Goal: Transaction & Acquisition: Book appointment/travel/reservation

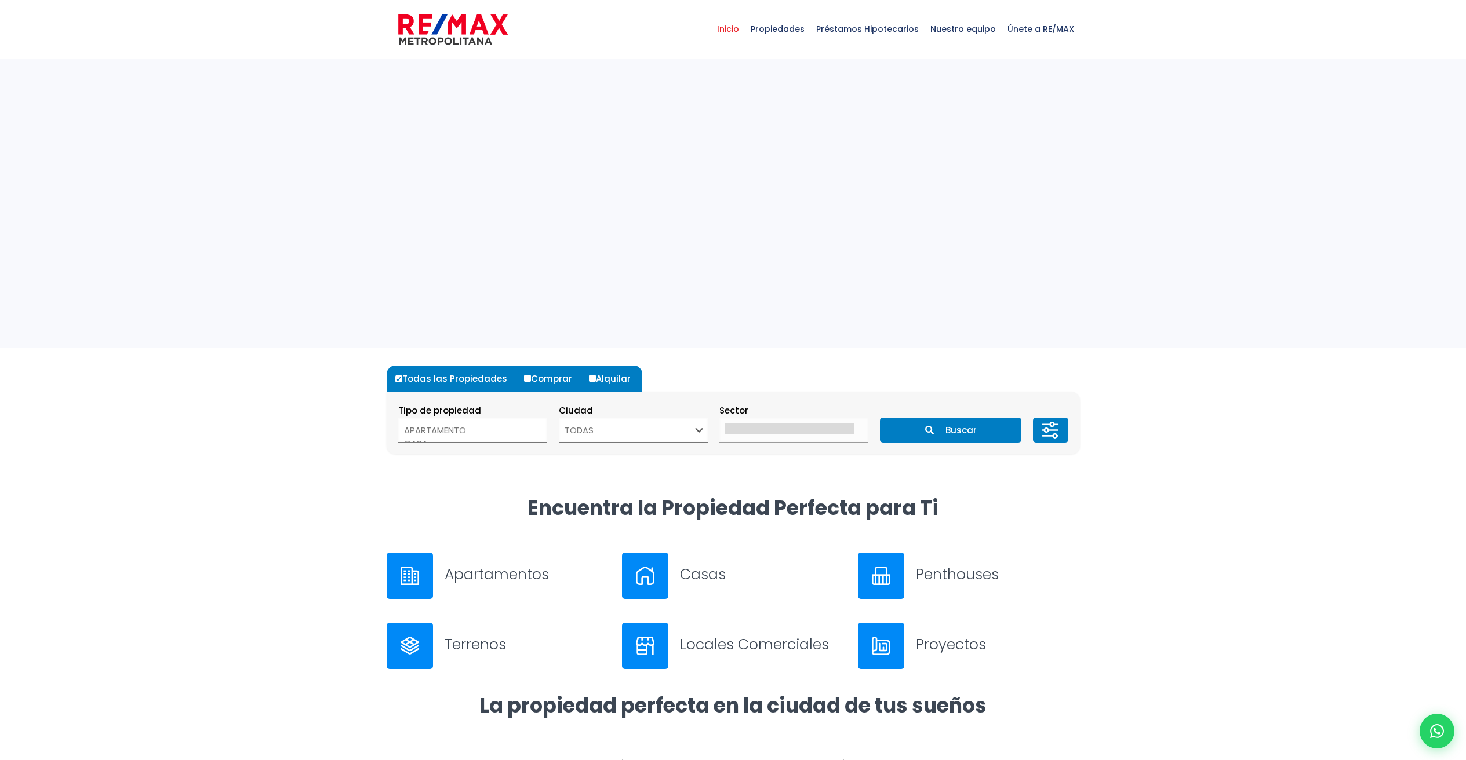
select select
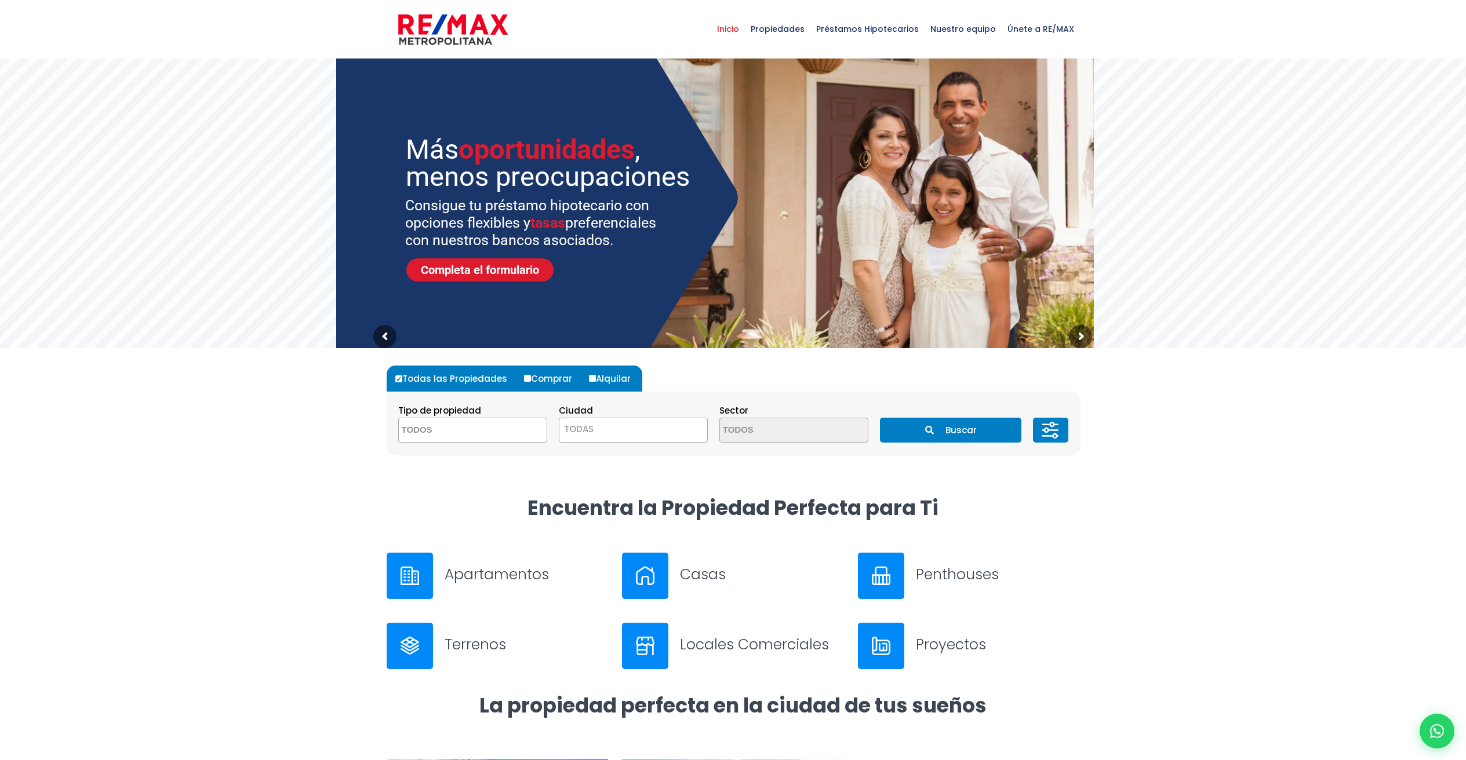
click at [745, 28] on span "Inicio" at bounding box center [728, 29] width 34 height 35
click at [461, 429] on textarea "Search" at bounding box center [455, 430] width 112 height 25
drag, startPoint x: 469, startPoint y: 454, endPoint x: 480, endPoint y: 454, distance: 10.4
click at [469, 454] on li "APARTAMENTO" at bounding box center [473, 453] width 148 height 21
select select "apartment"
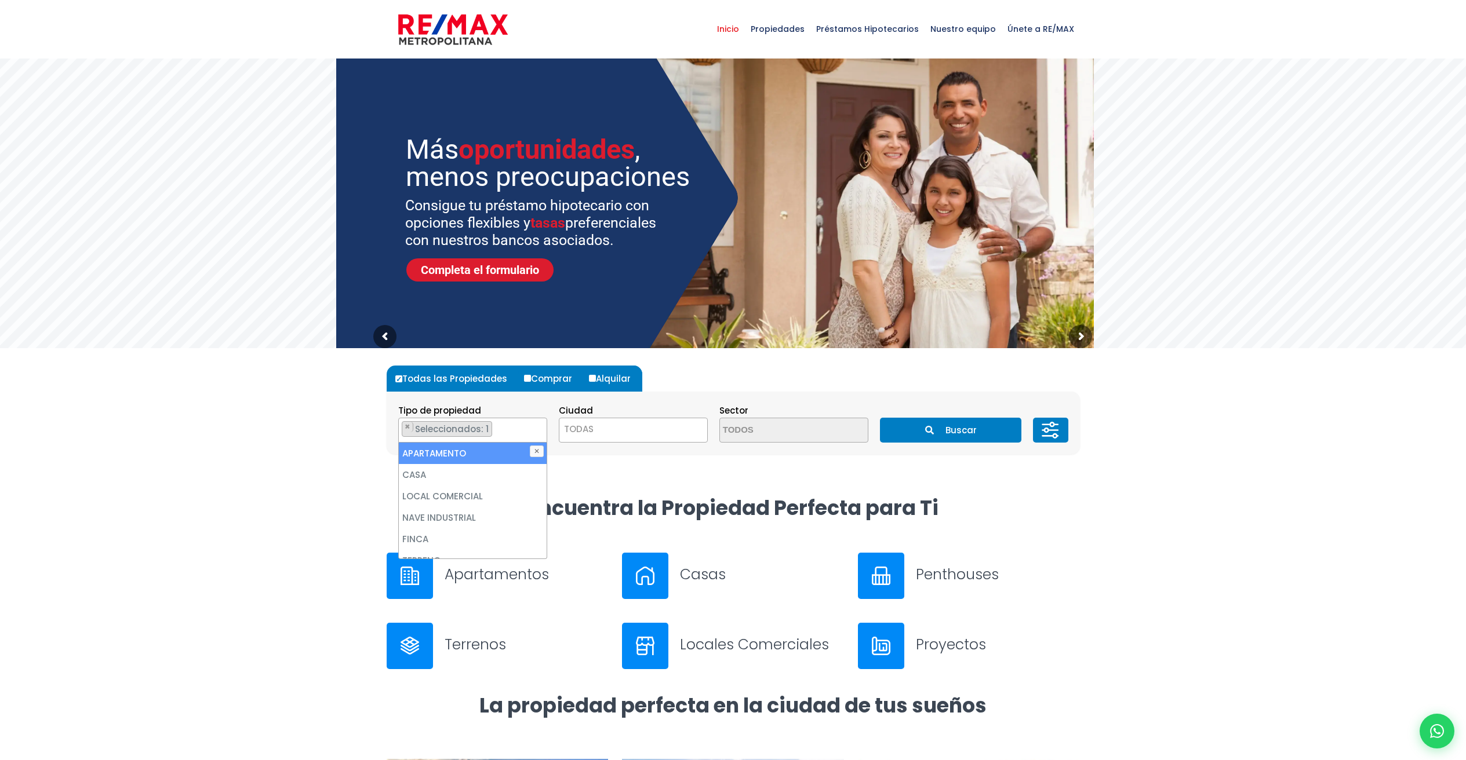
click at [635, 436] on span "TODAS" at bounding box center [633, 429] width 148 height 16
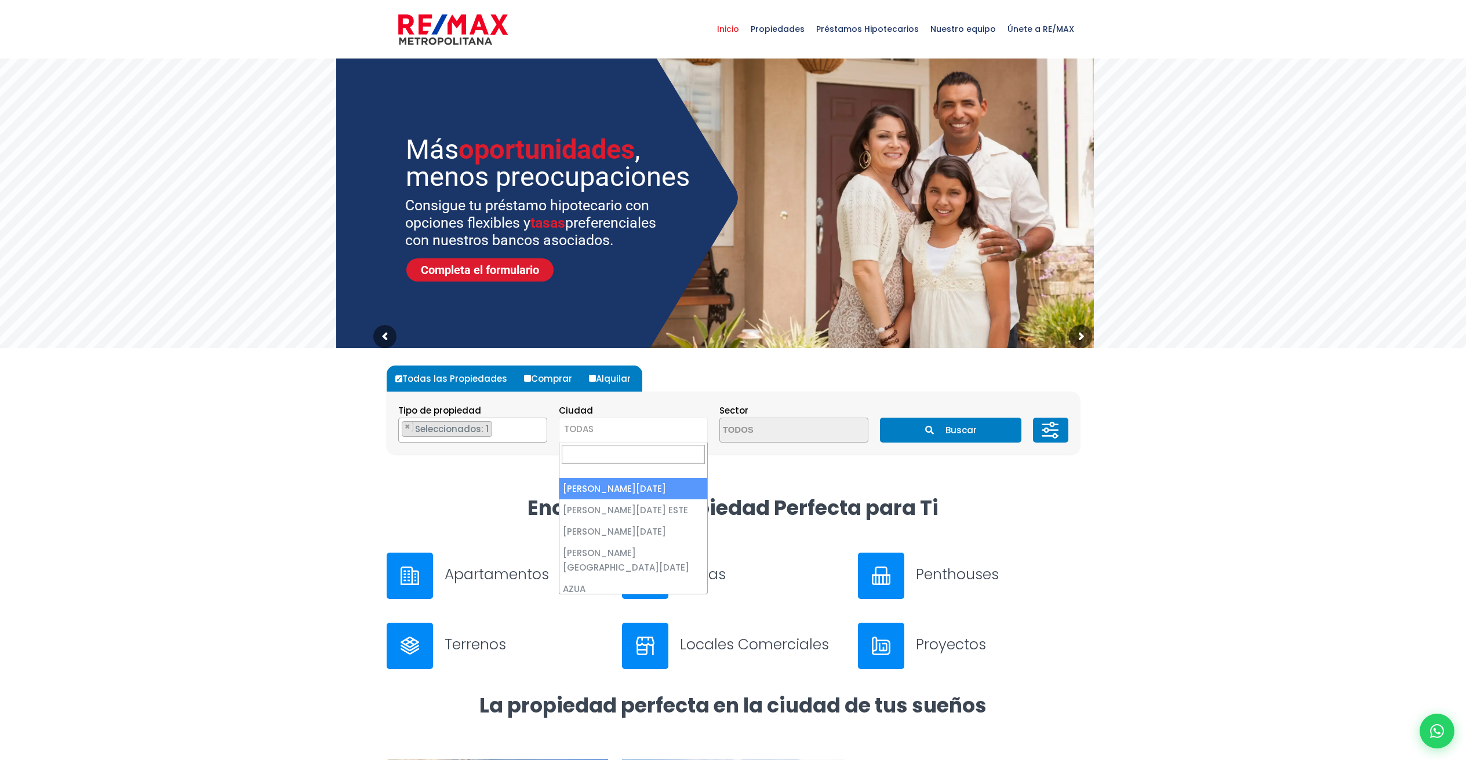
select select "1"
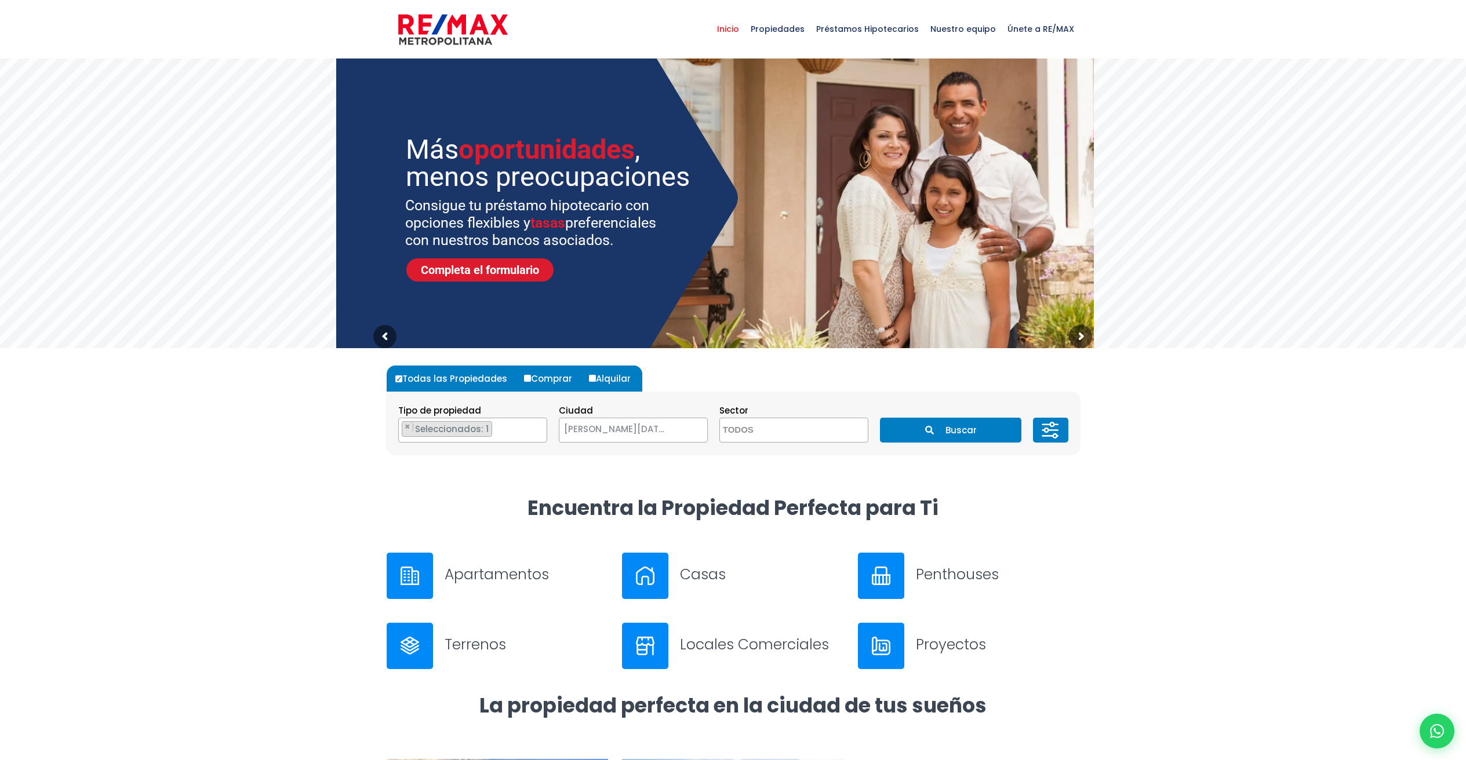
click at [835, 431] on span at bounding box center [793, 430] width 149 height 25
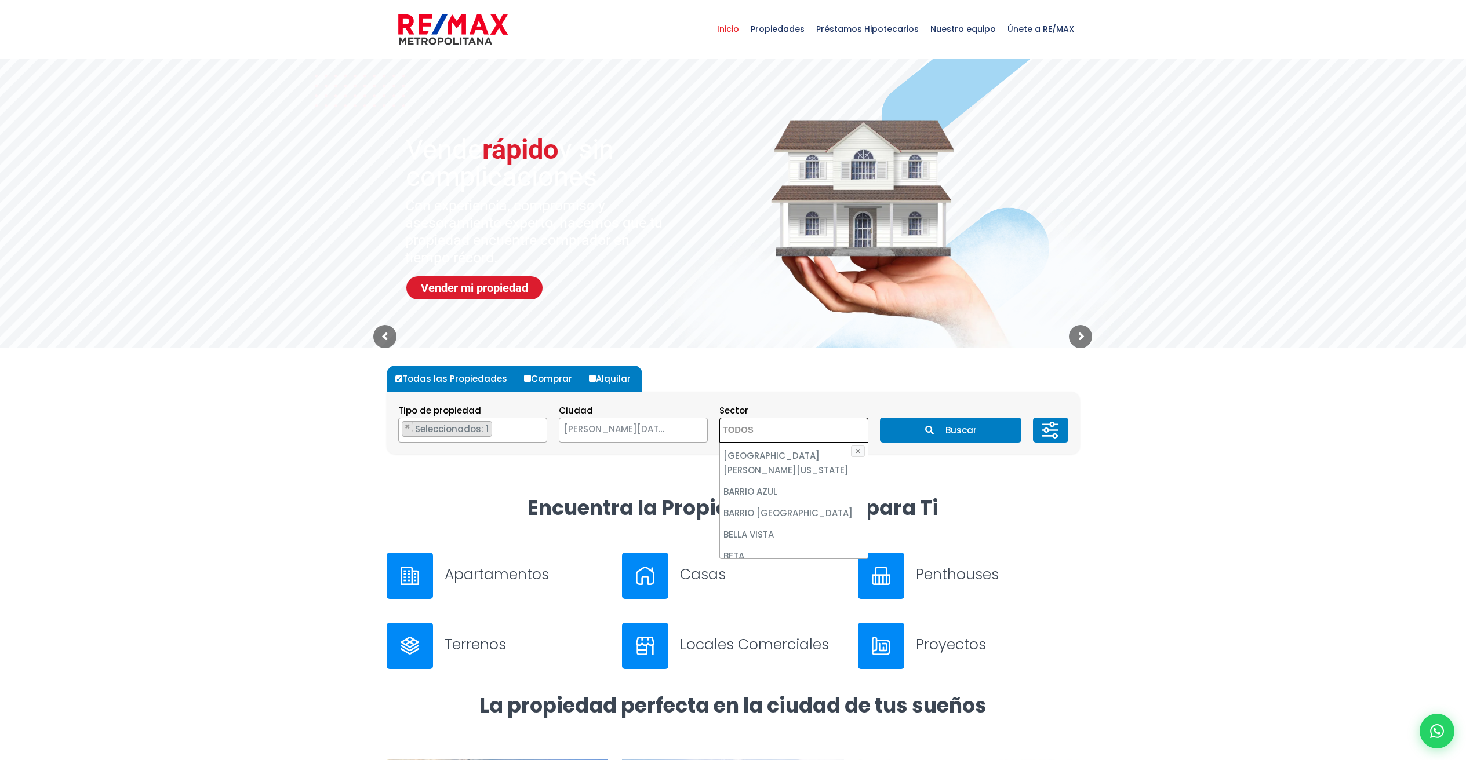
scroll to position [307, 0]
click at [778, 580] on li "BELLA VISTA" at bounding box center [794, 590] width 148 height 21
select select "150"
click at [1073, 427] on section "Tipo de propiedad APARTAMENTO CASA LOCAL COMERCIAL NAVE INDUSTRIAL FINCA TERREN…" at bounding box center [733, 423] width 693 height 63
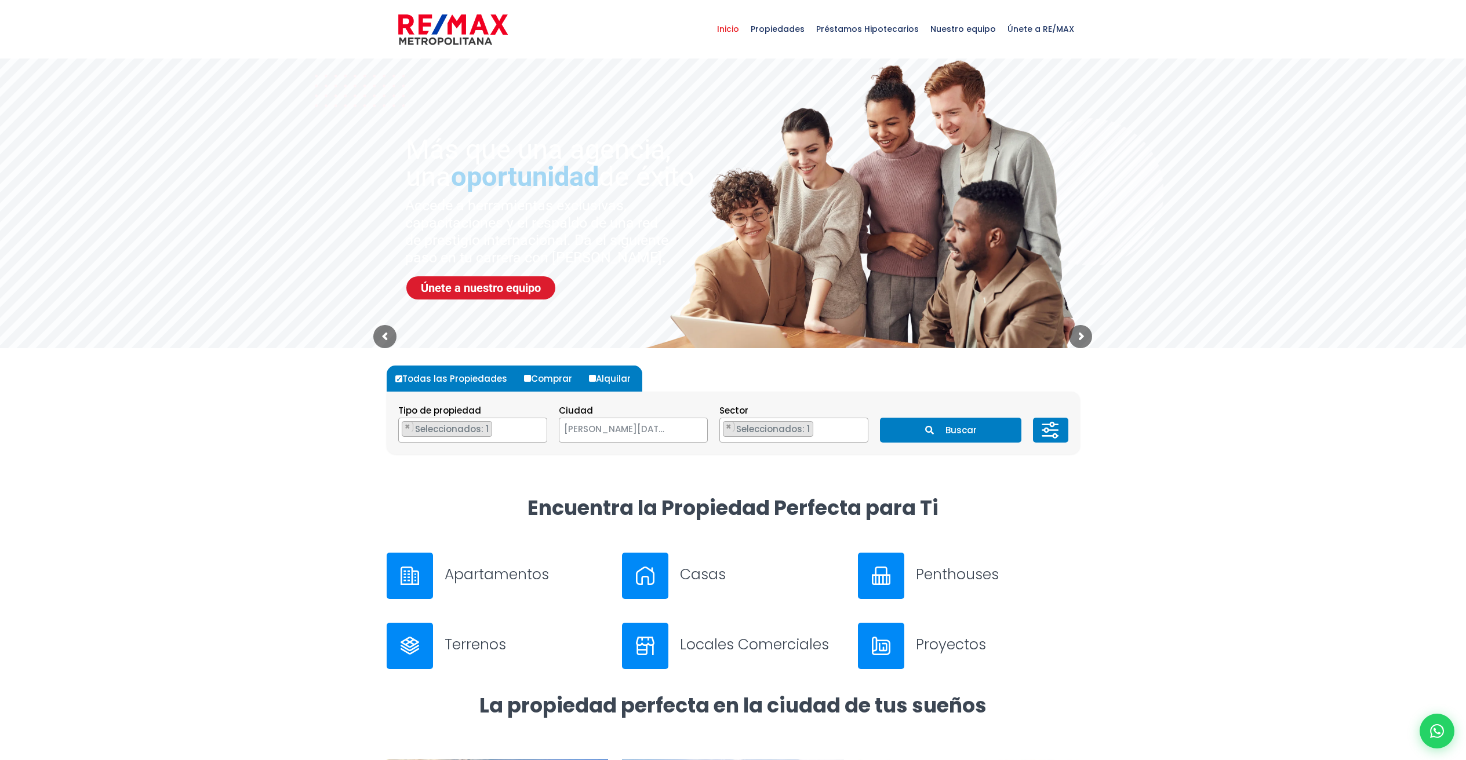
click at [1053, 428] on icon at bounding box center [1050, 430] width 23 height 35
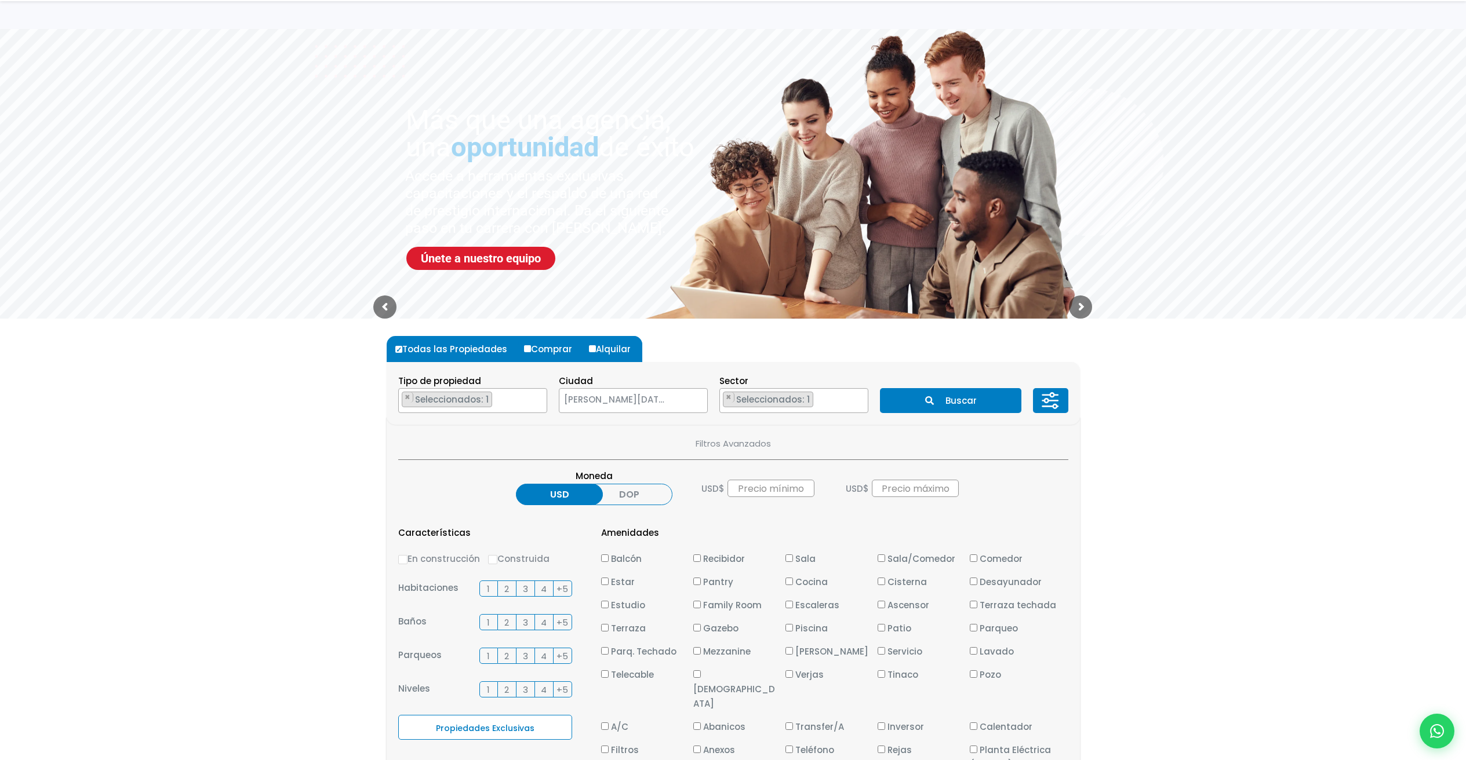
scroll to position [81, 0]
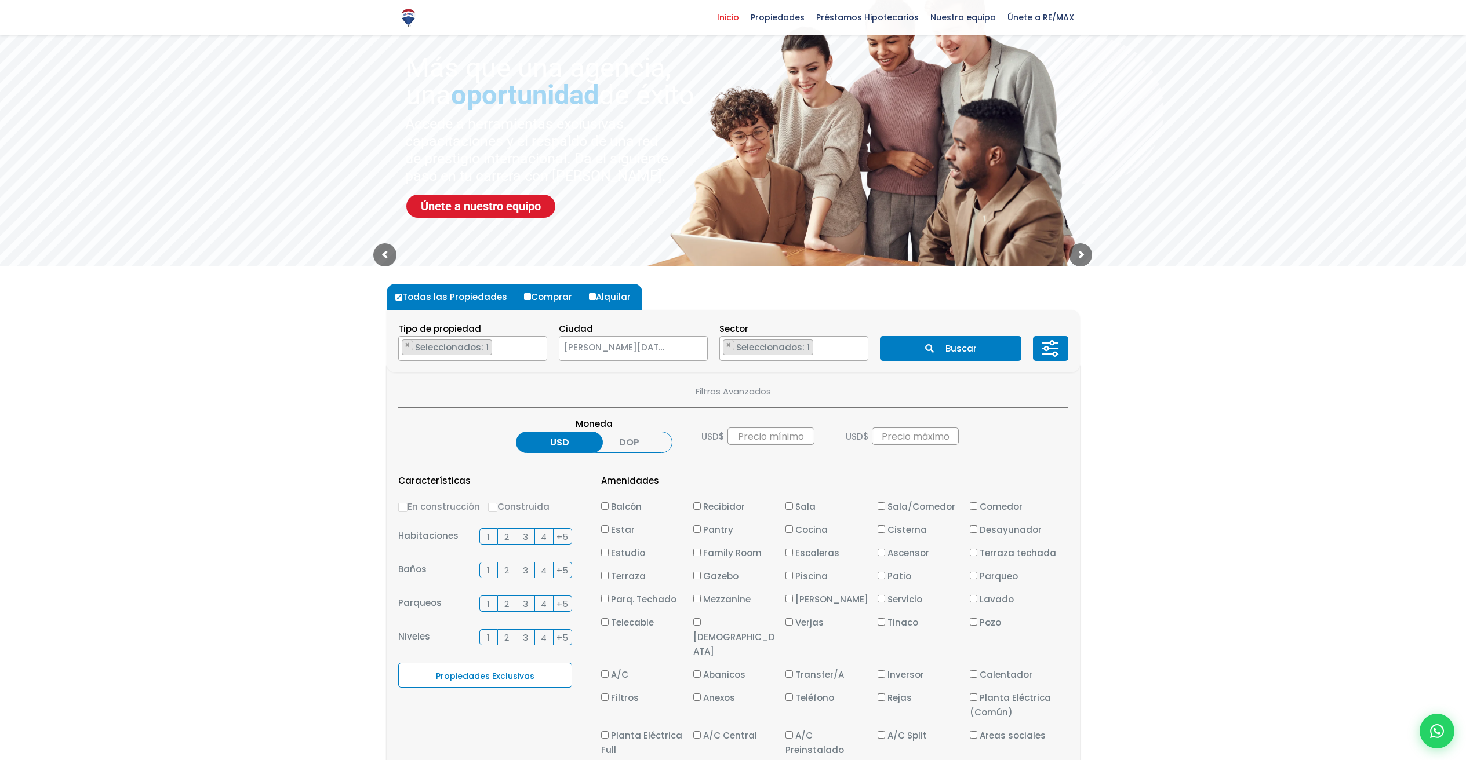
click at [502, 538] on label "2" at bounding box center [507, 537] width 19 height 16
click at [0, 0] on input "2" at bounding box center [0, 0] width 0 height 0
click at [511, 567] on label "2" at bounding box center [507, 570] width 19 height 16
click at [0, 0] on input "2" at bounding box center [0, 0] width 0 height 0
click at [511, 605] on label "2" at bounding box center [507, 604] width 19 height 16
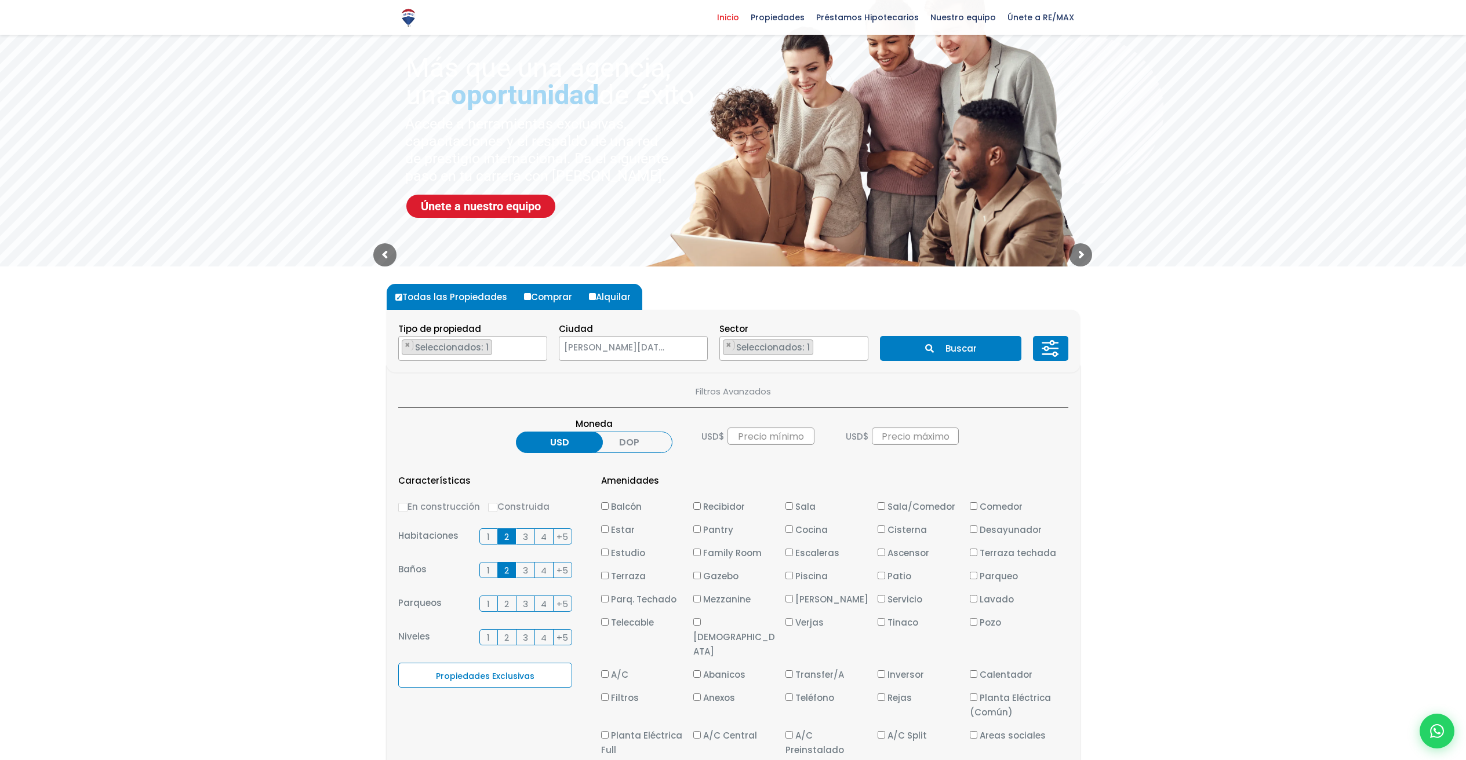
click at [0, 0] on input "2" at bounding box center [0, 0] width 0 height 0
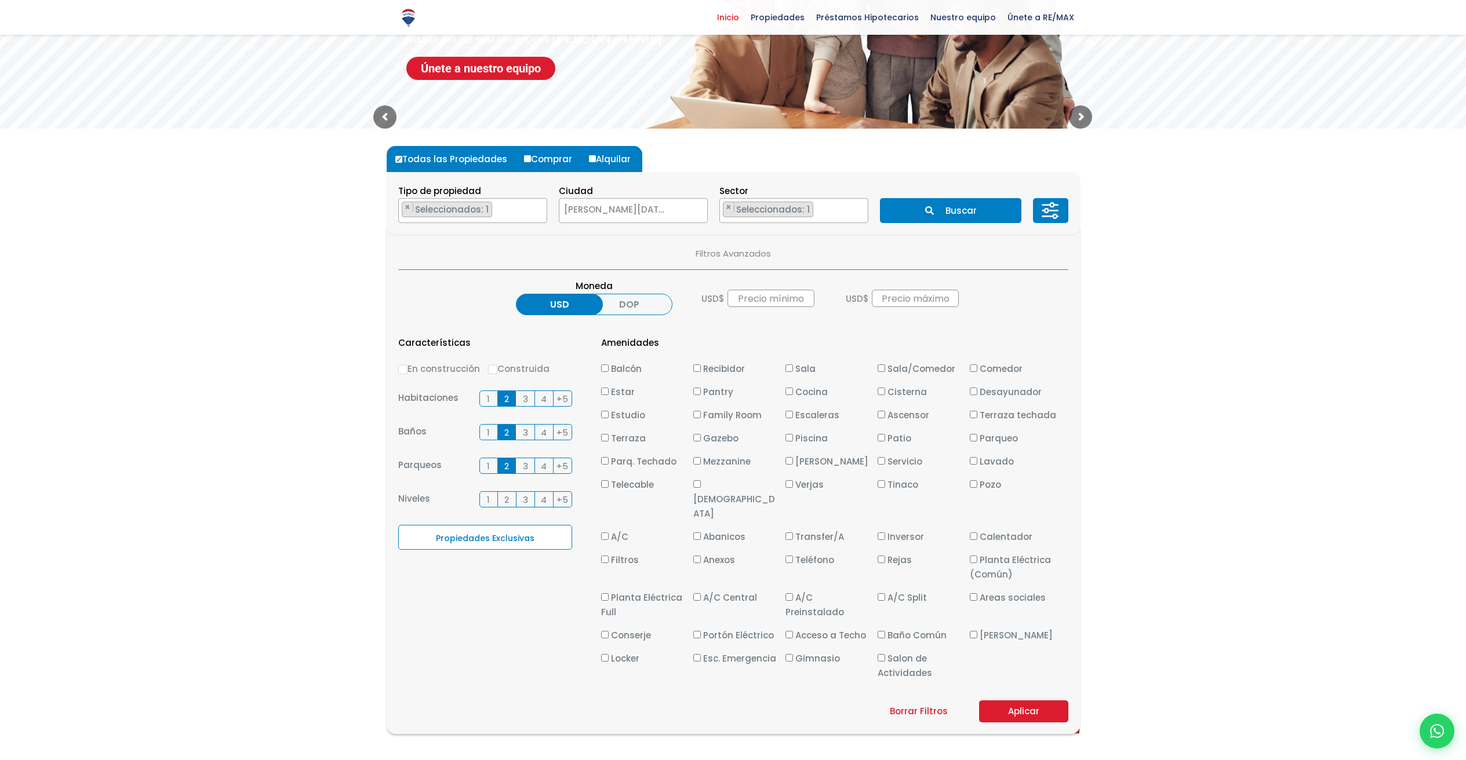
scroll to position [221, 0]
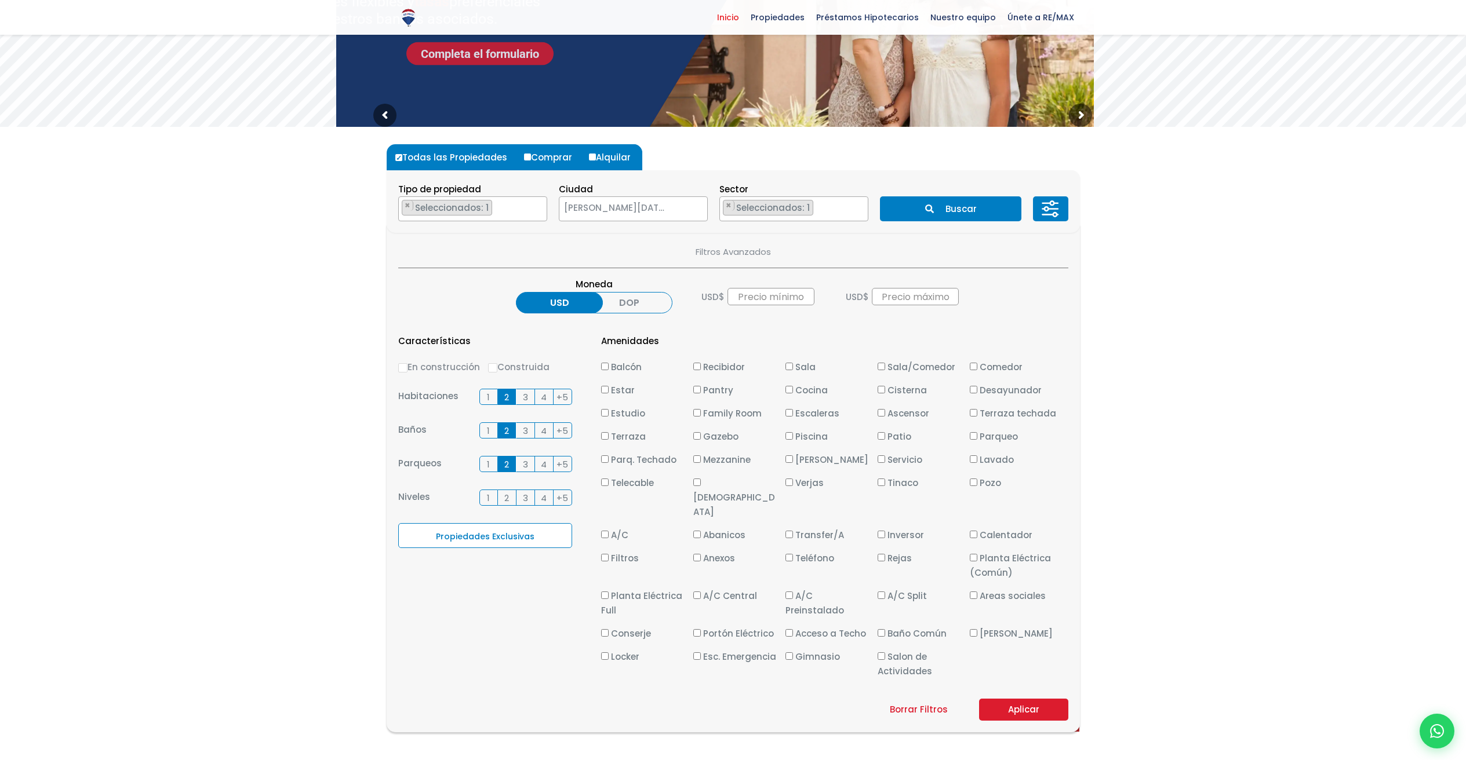
click at [604, 367] on input "Balcón" at bounding box center [605, 367] width 8 height 8
checkbox input "true"
click at [793, 650] on label "Gimnasio" at bounding box center [828, 657] width 86 height 14
click at [793, 653] on input "Gimnasio" at bounding box center [789, 657] width 8 height 8
checkbox input "true"
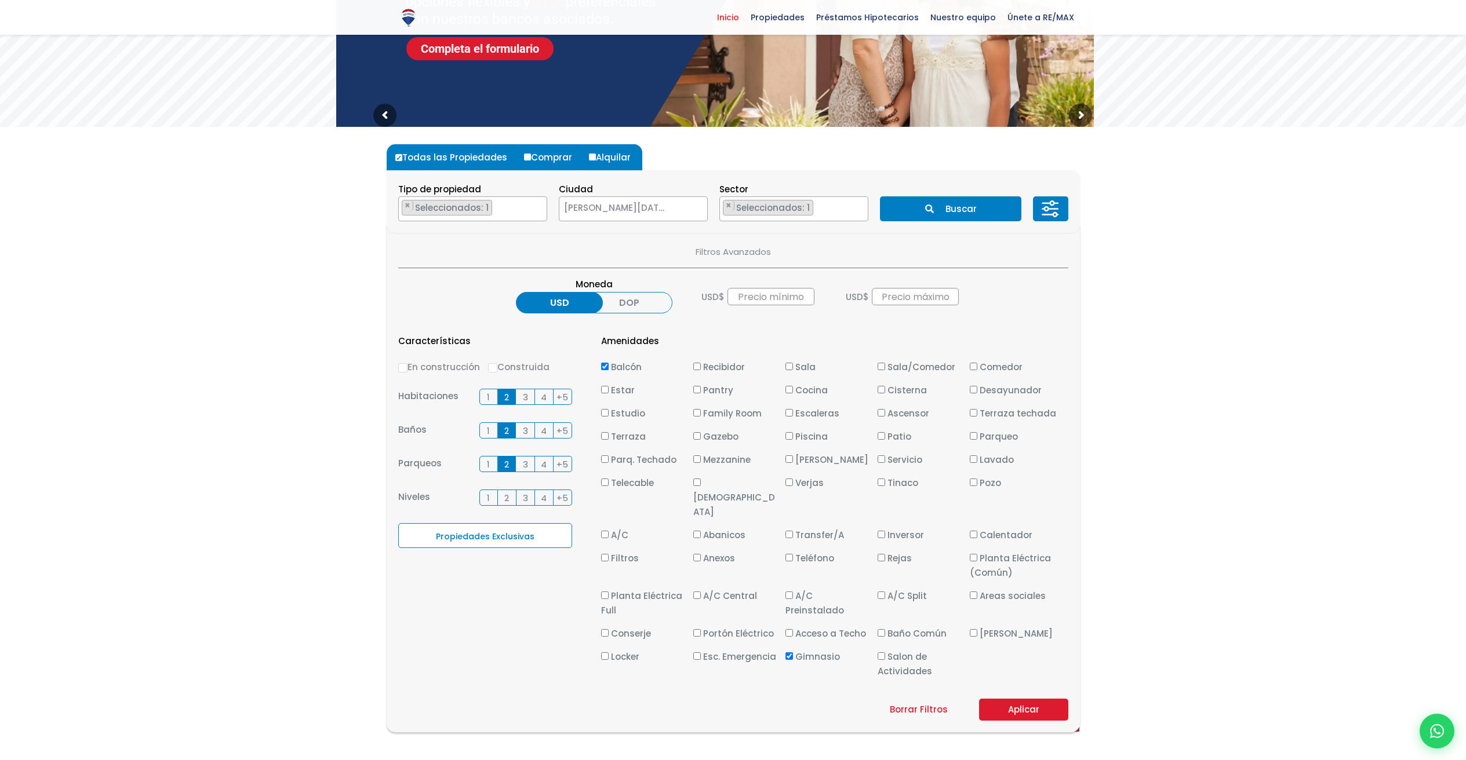
click at [787, 435] on input "Piscina" at bounding box center [789, 436] width 8 height 8
checkbox input "true"
click at [1009, 699] on button "Aplicar" at bounding box center [1023, 710] width 89 height 22
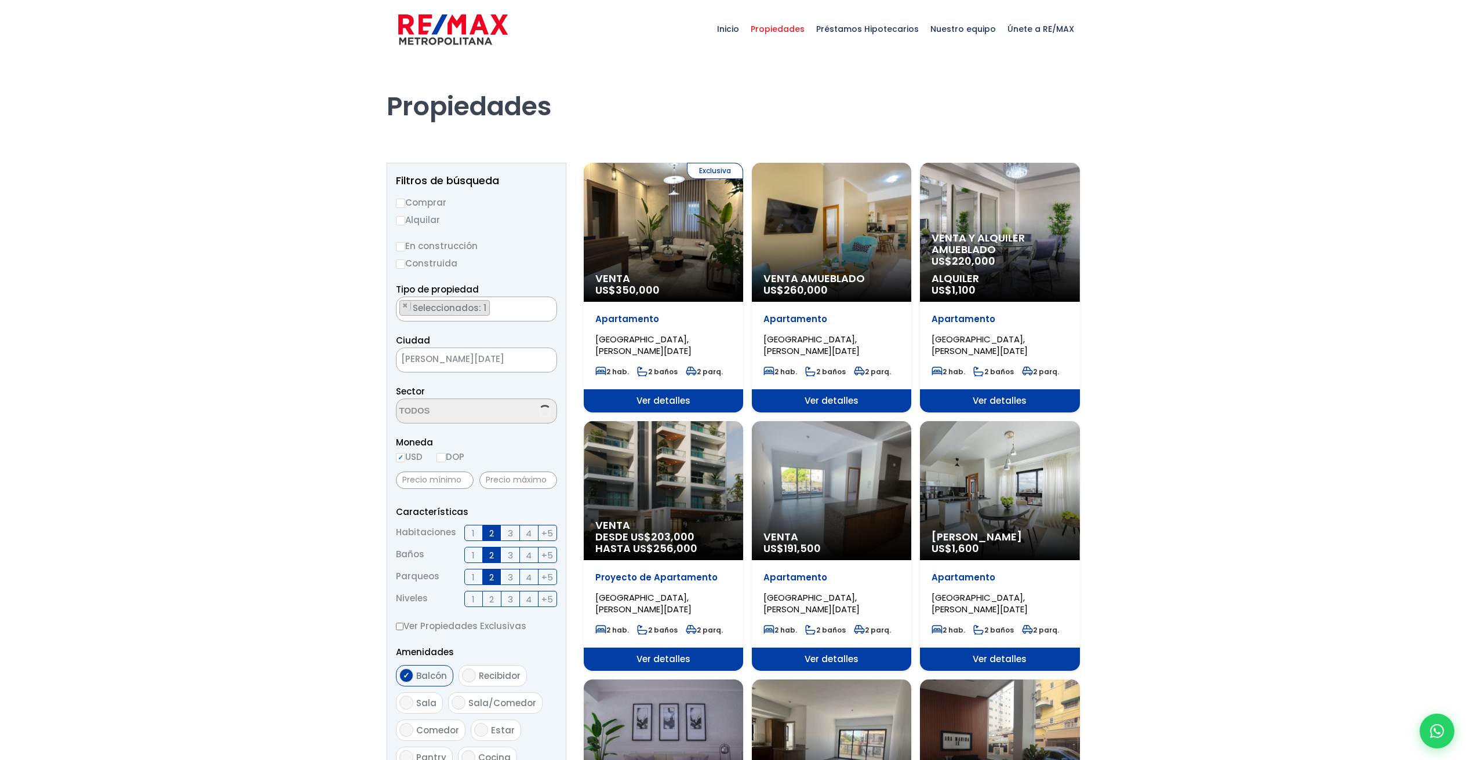
click at [402, 221] on input "Alquilar" at bounding box center [400, 220] width 9 height 9
radio input "true"
select select "150"
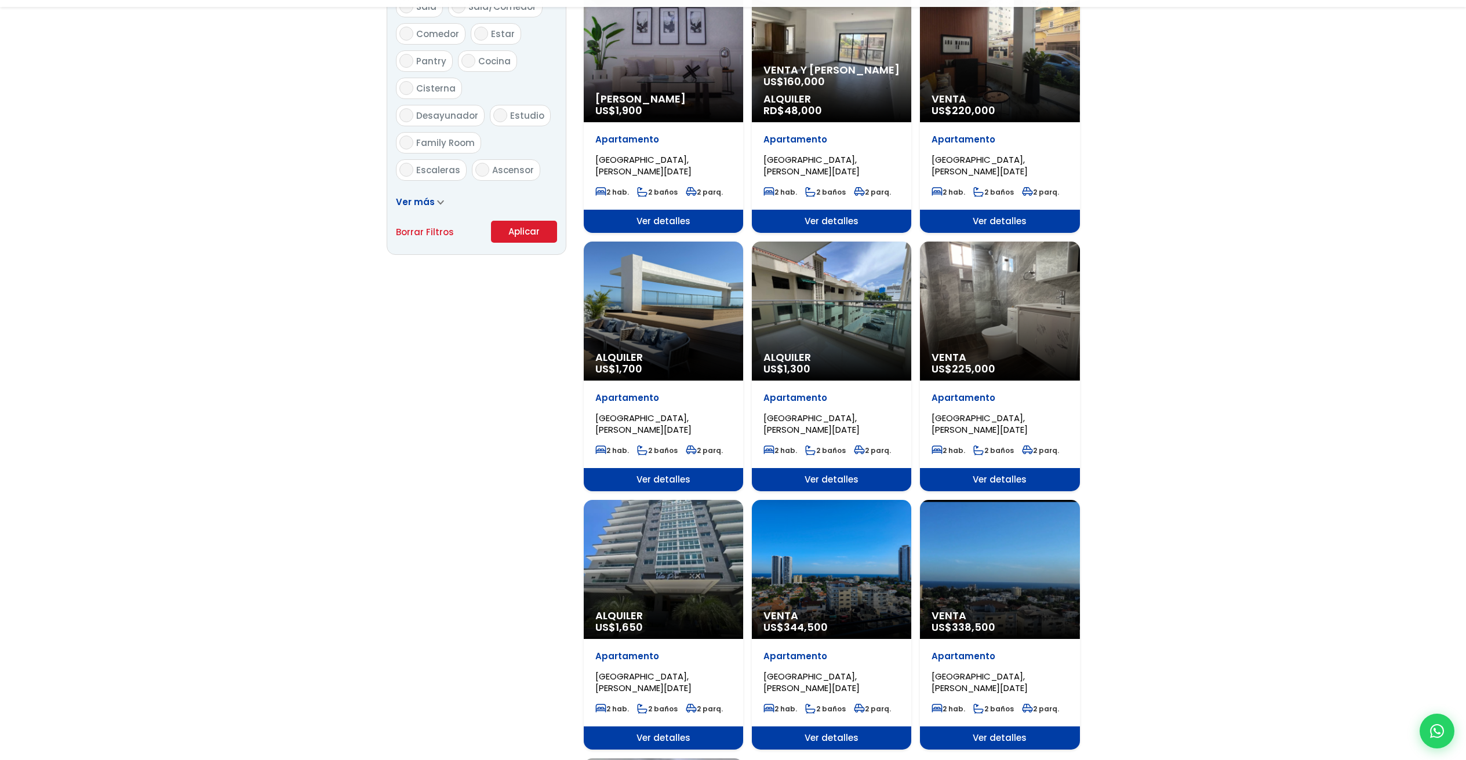
scroll to position [698, 0]
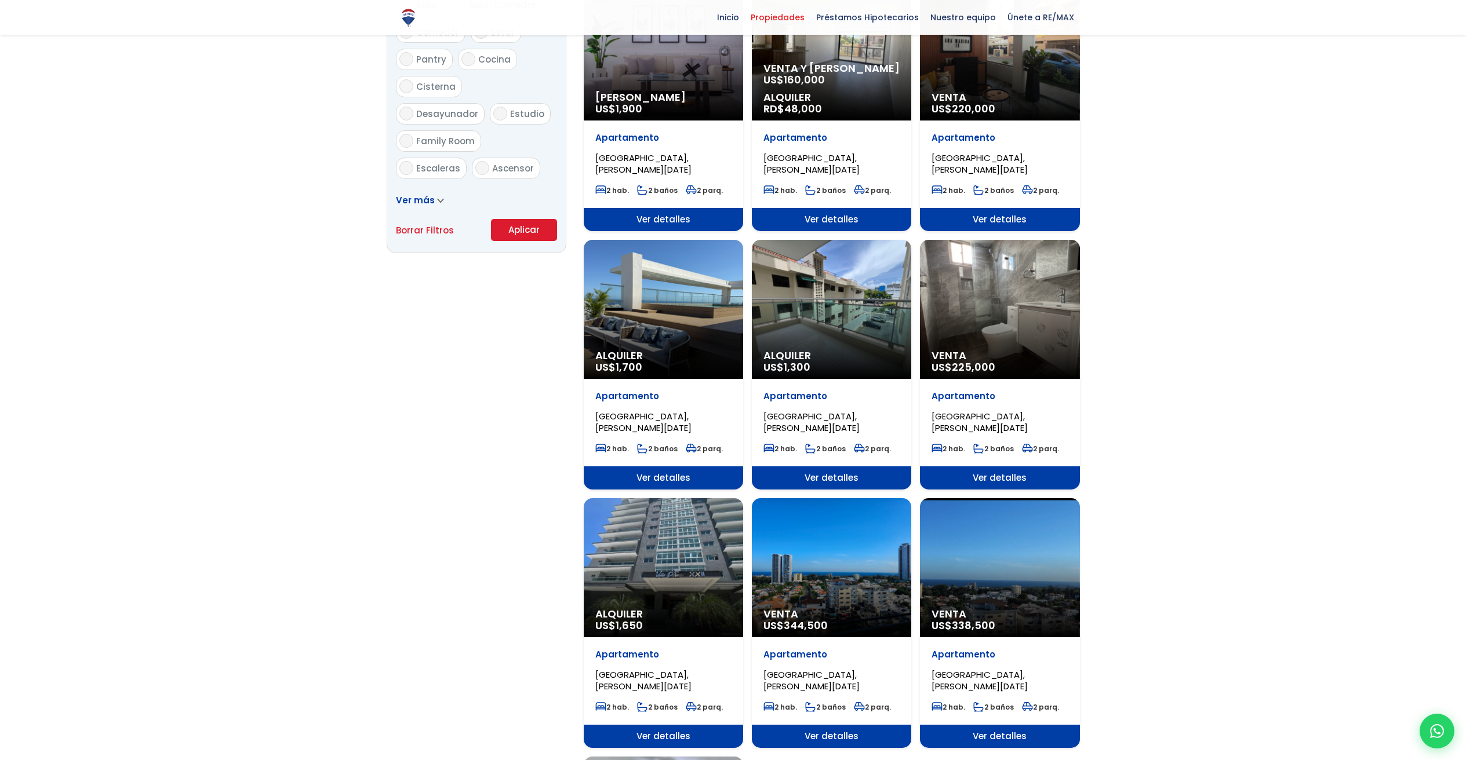
click at [519, 239] on button "Aplicar" at bounding box center [524, 230] width 66 height 22
click at [527, 232] on button "Aplicar" at bounding box center [524, 230] width 66 height 22
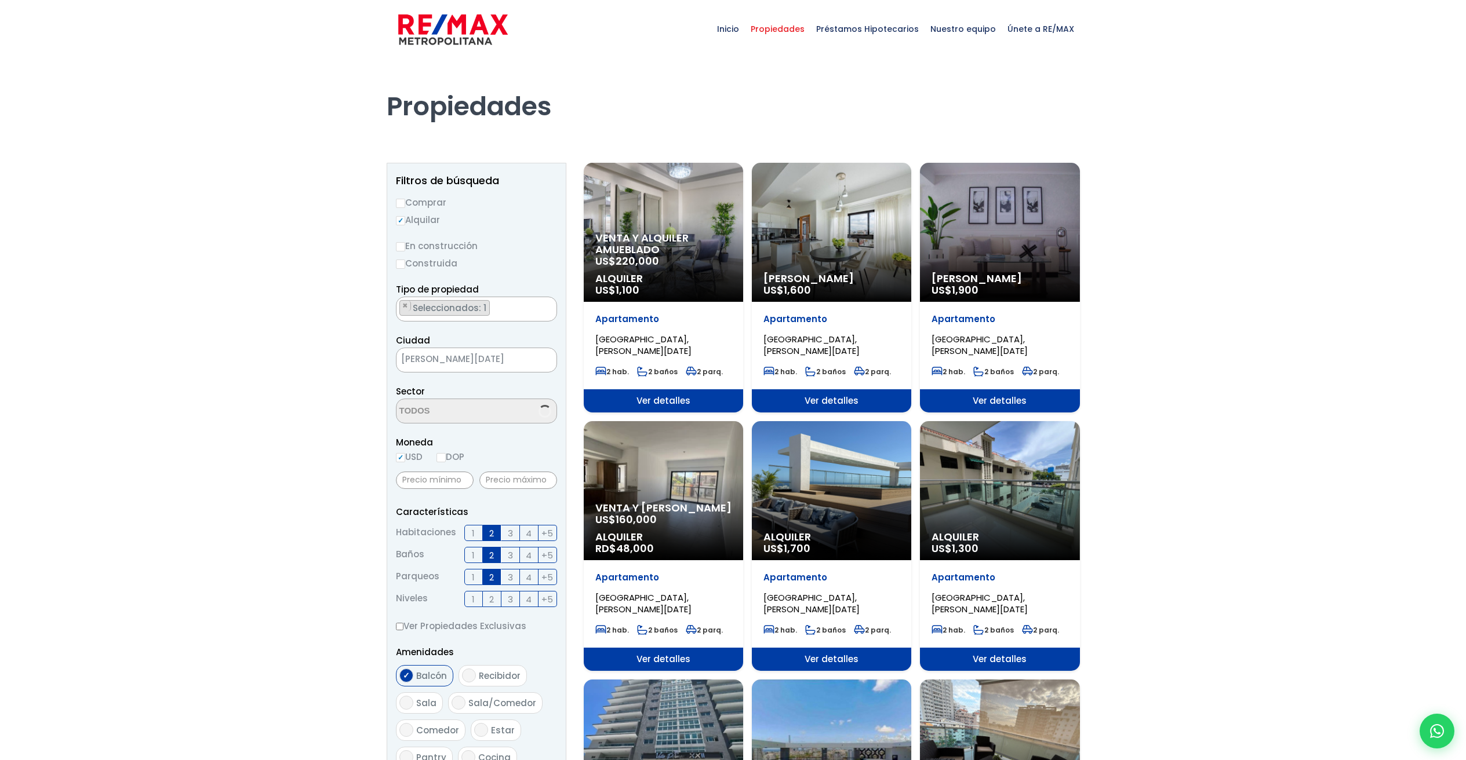
scroll to position [240, 0]
select select "150"
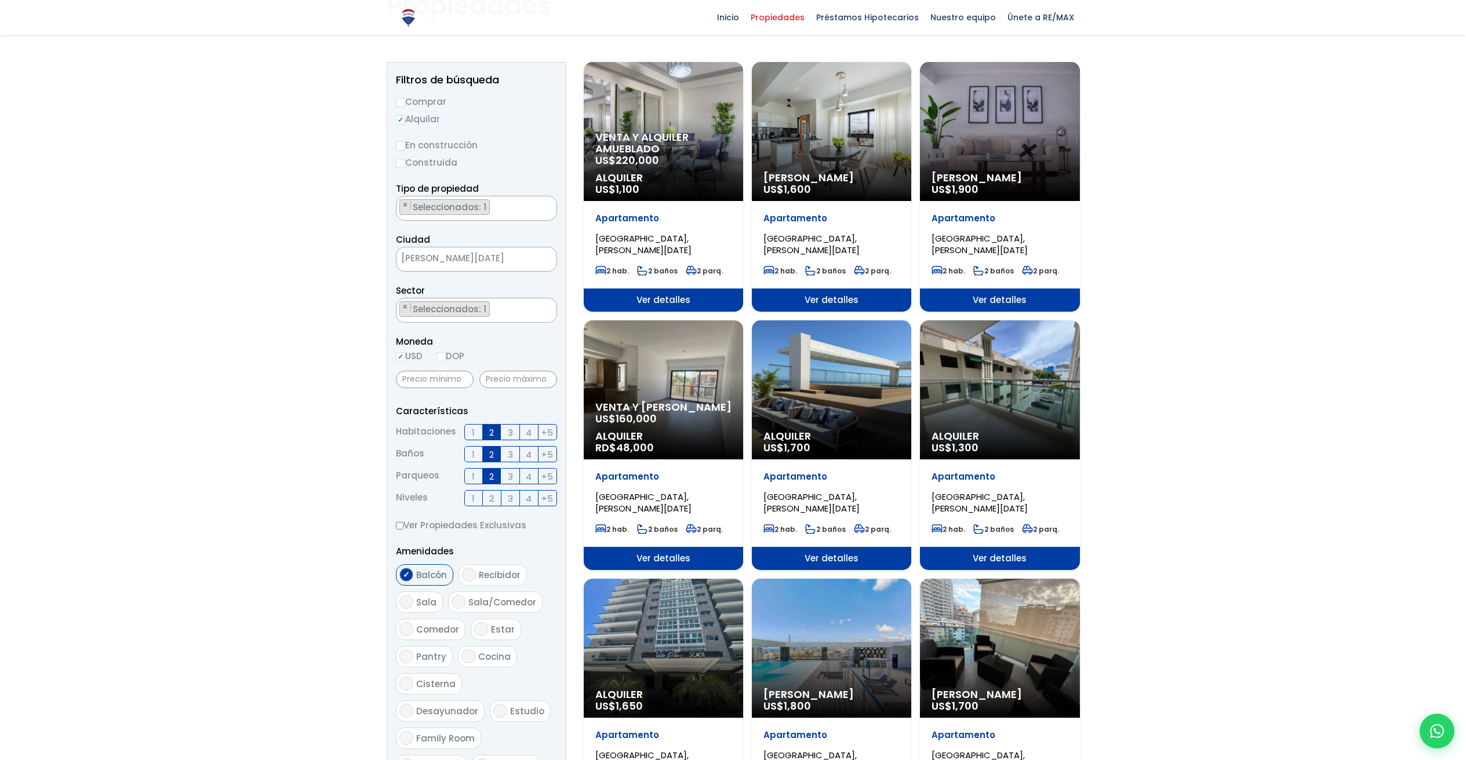
scroll to position [86, 0]
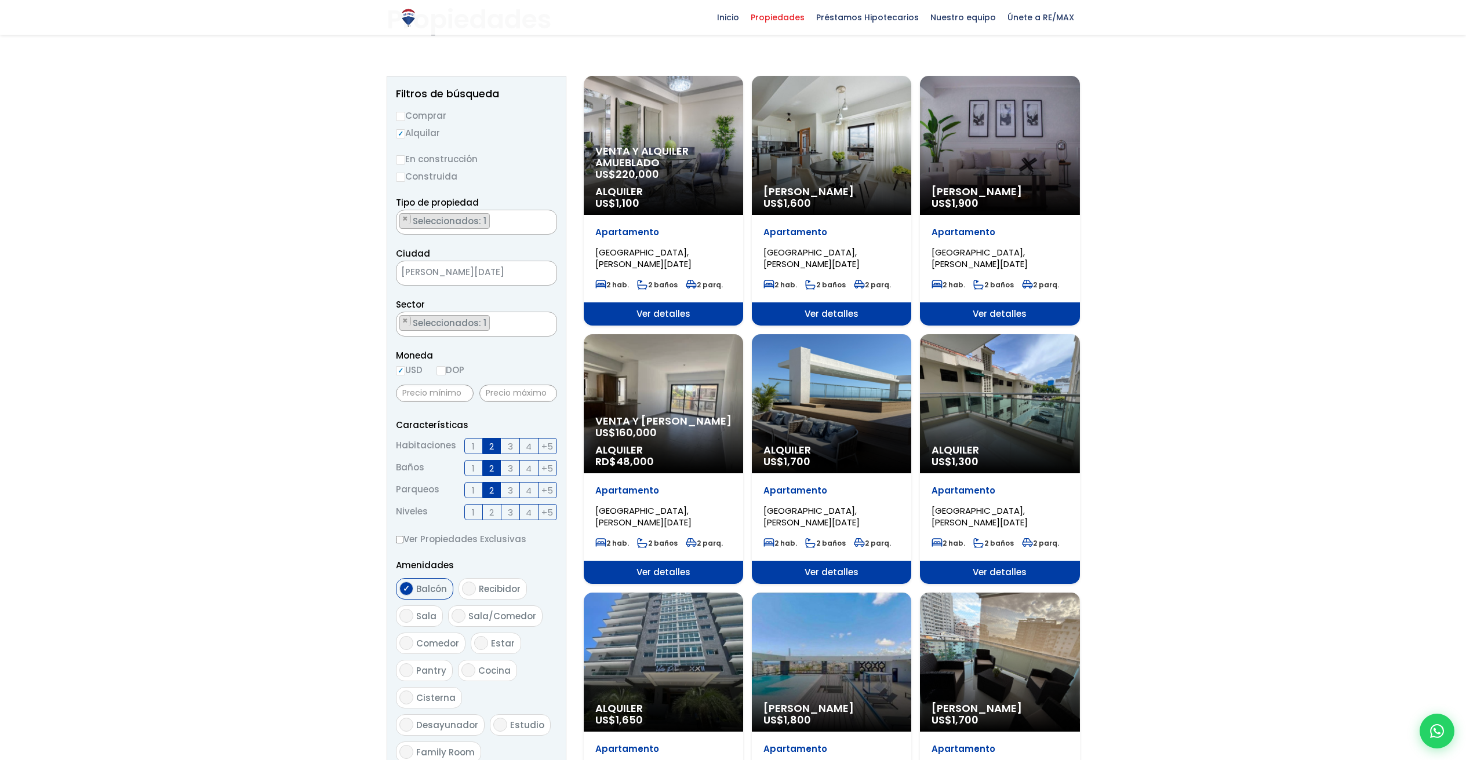
click at [825, 399] on div "Alquiler US$ 1,700" at bounding box center [831, 403] width 159 height 139
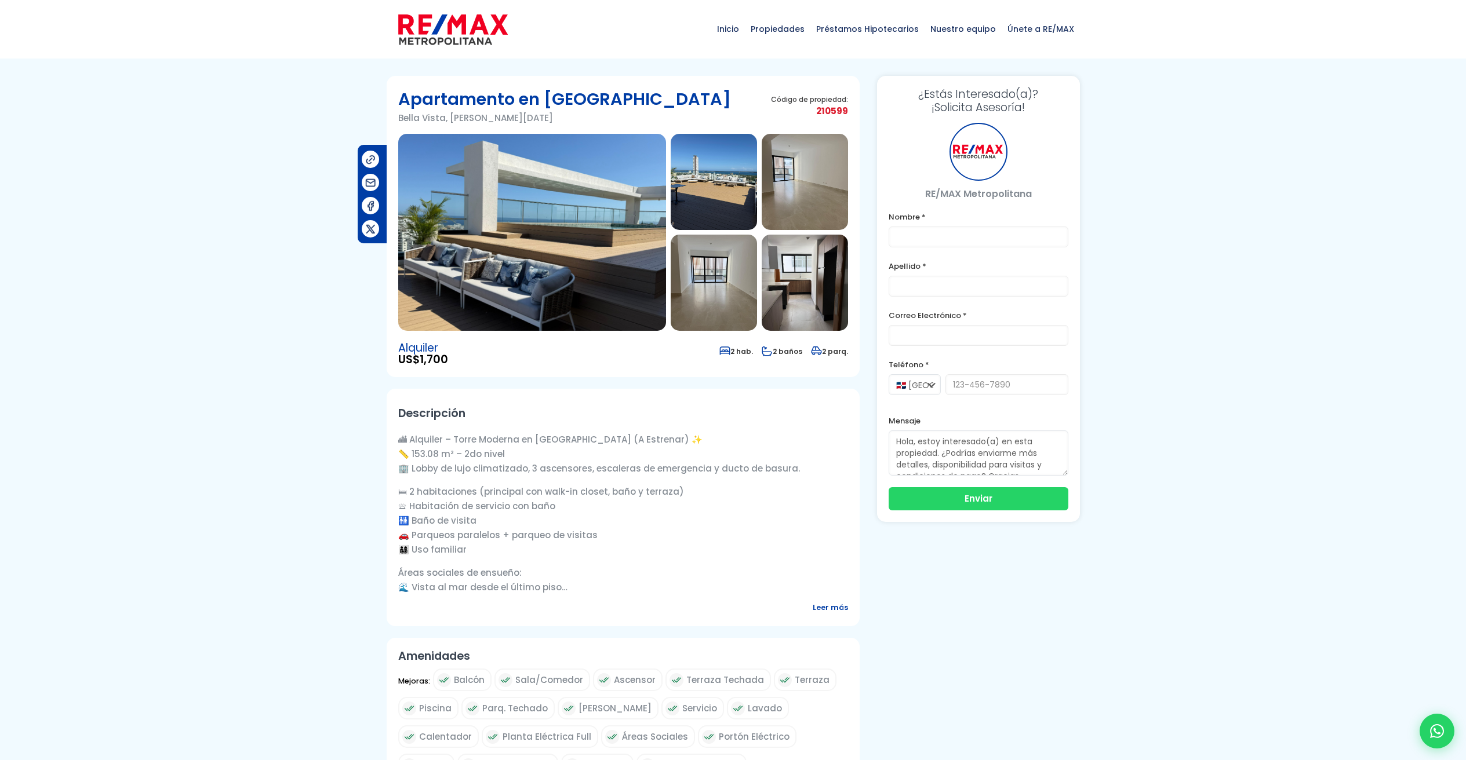
click at [465, 195] on img at bounding box center [532, 232] width 268 height 197
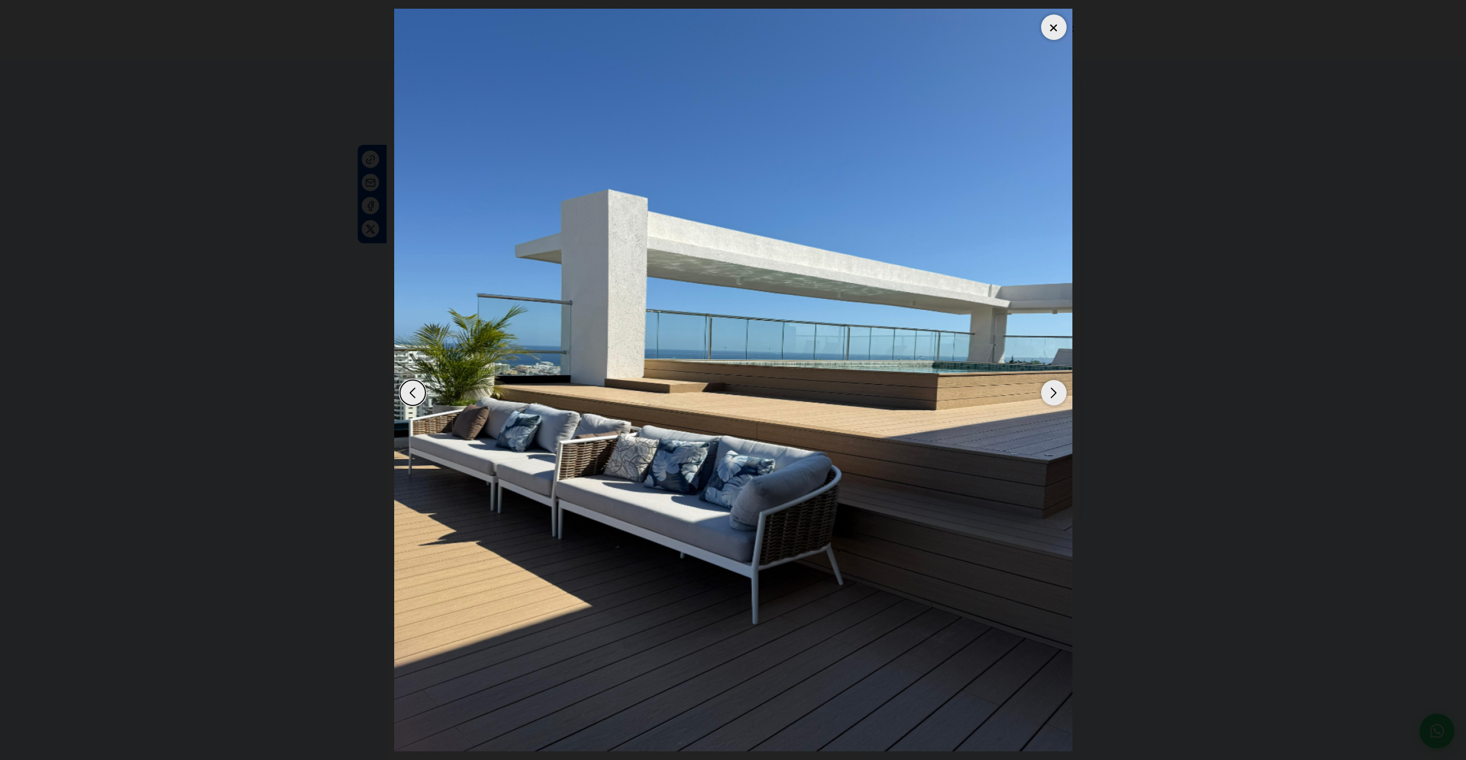
click at [1059, 397] on div "Next slide" at bounding box center [1054, 393] width 26 height 26
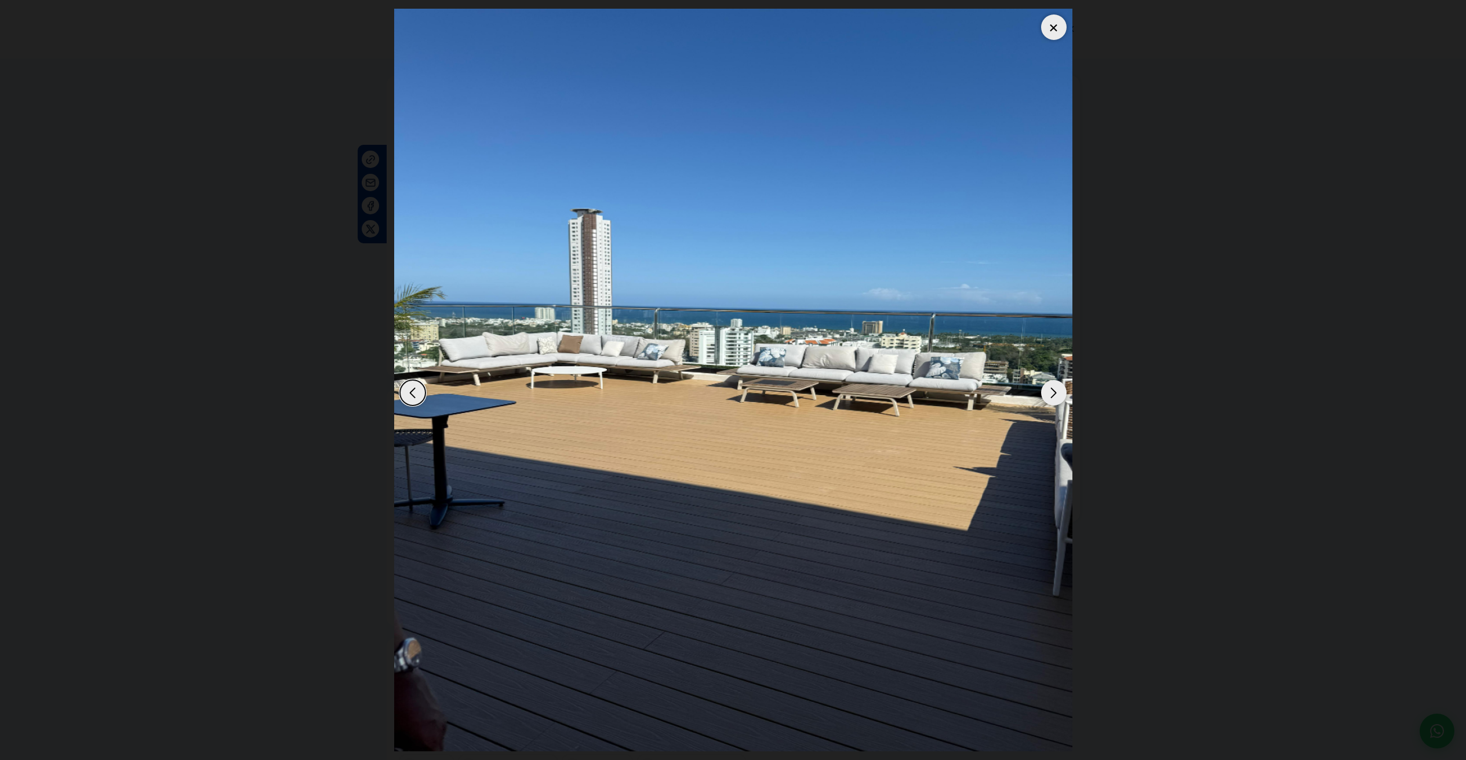
click at [1054, 399] on div "Next slide" at bounding box center [1054, 393] width 26 height 26
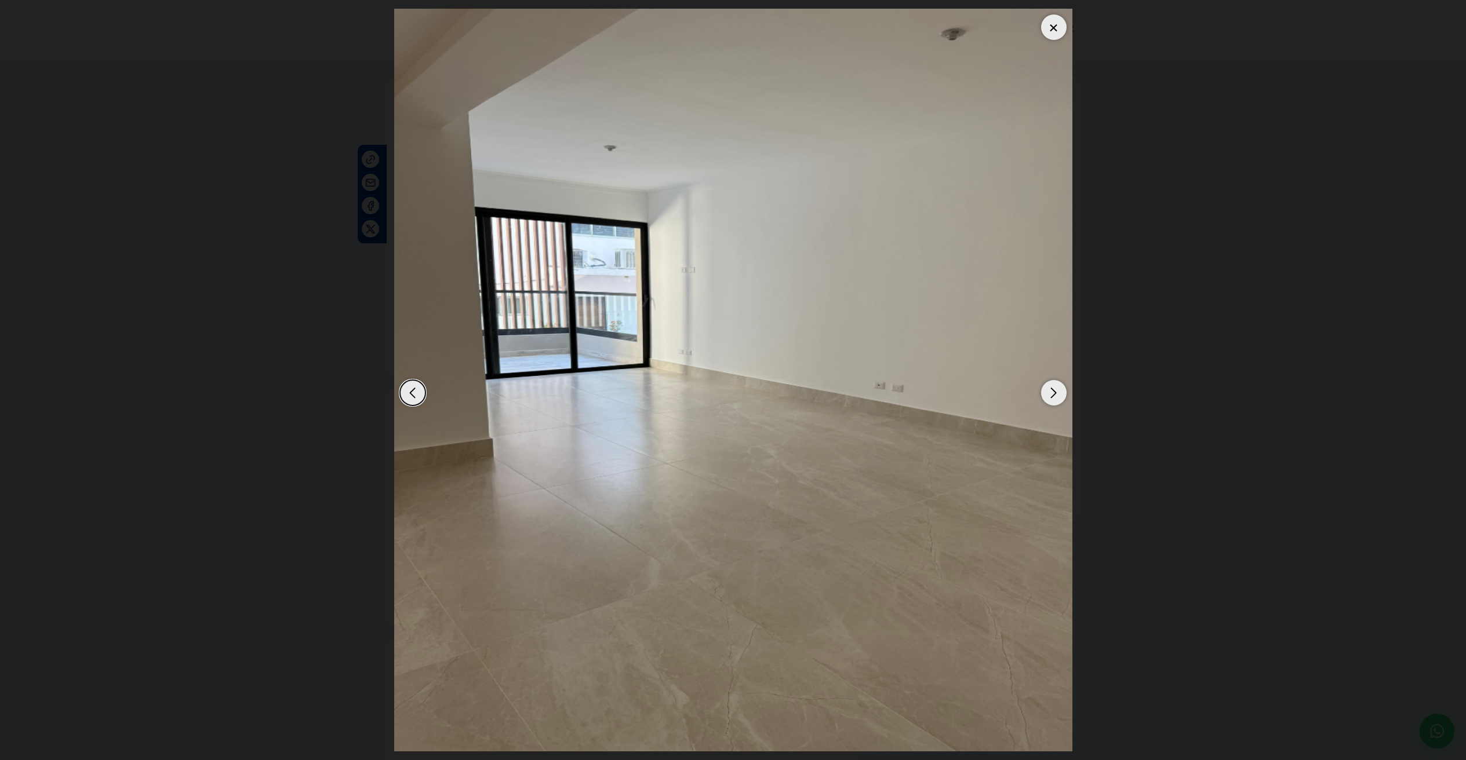
click at [1053, 399] on div "Next slide" at bounding box center [1054, 393] width 26 height 26
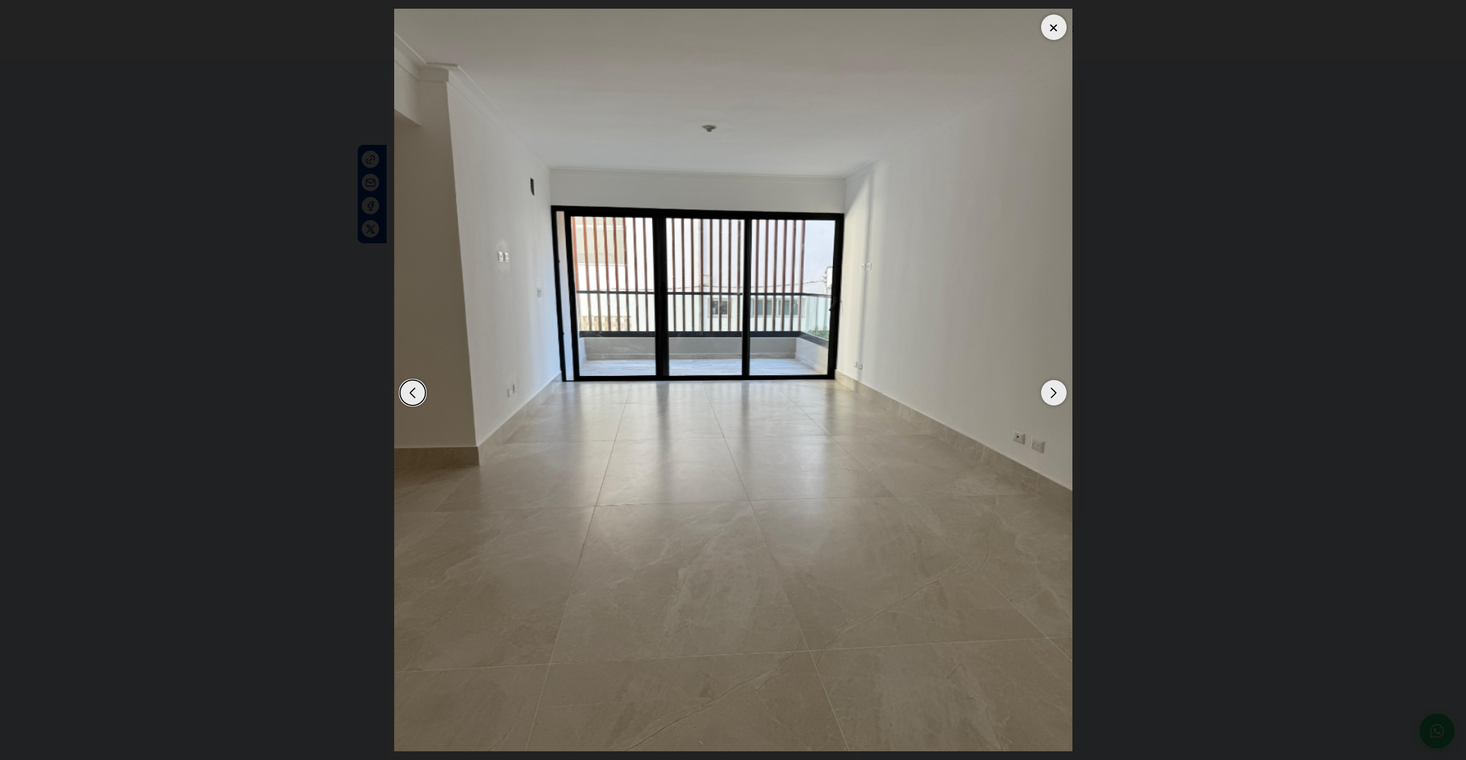
click at [1049, 28] on div at bounding box center [1054, 27] width 26 height 26
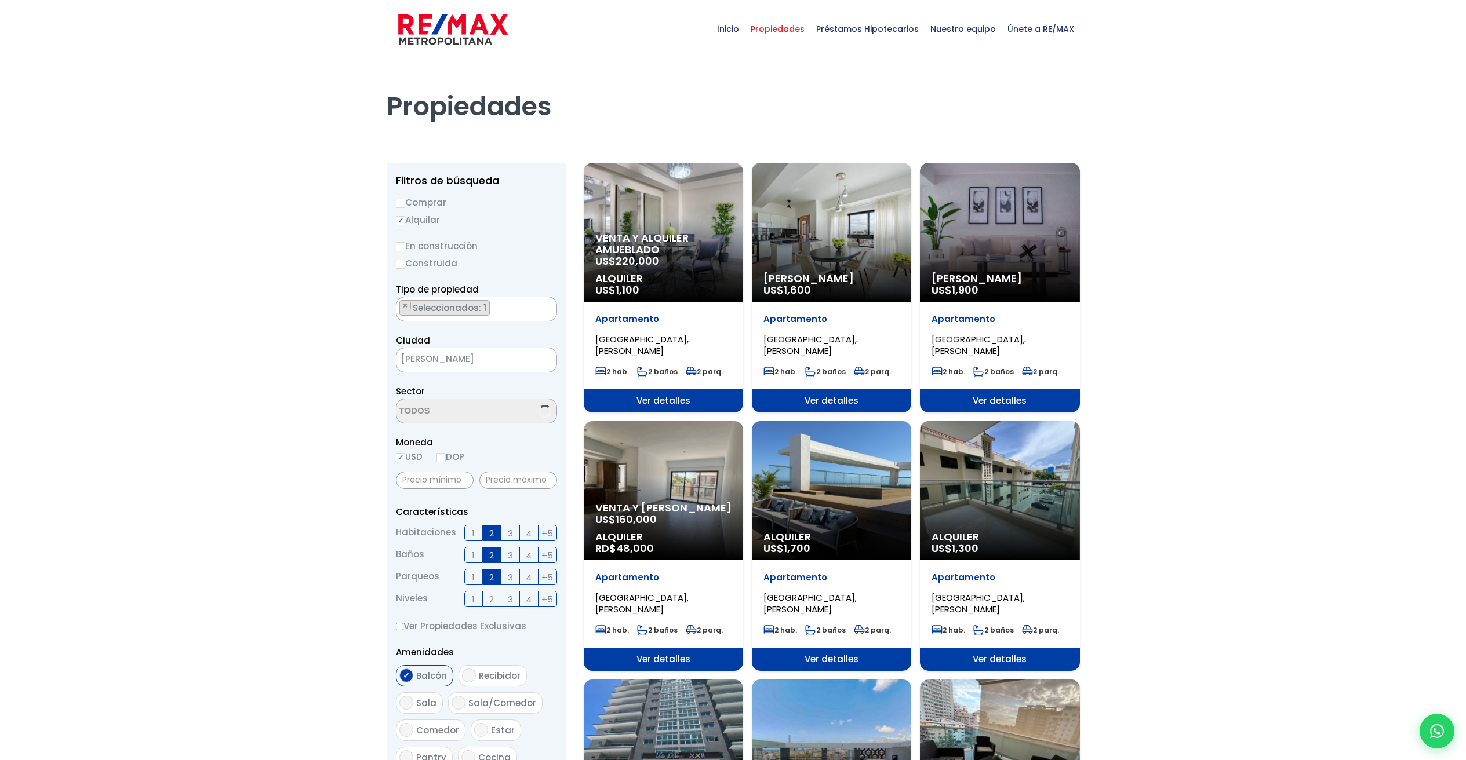
select select "150"
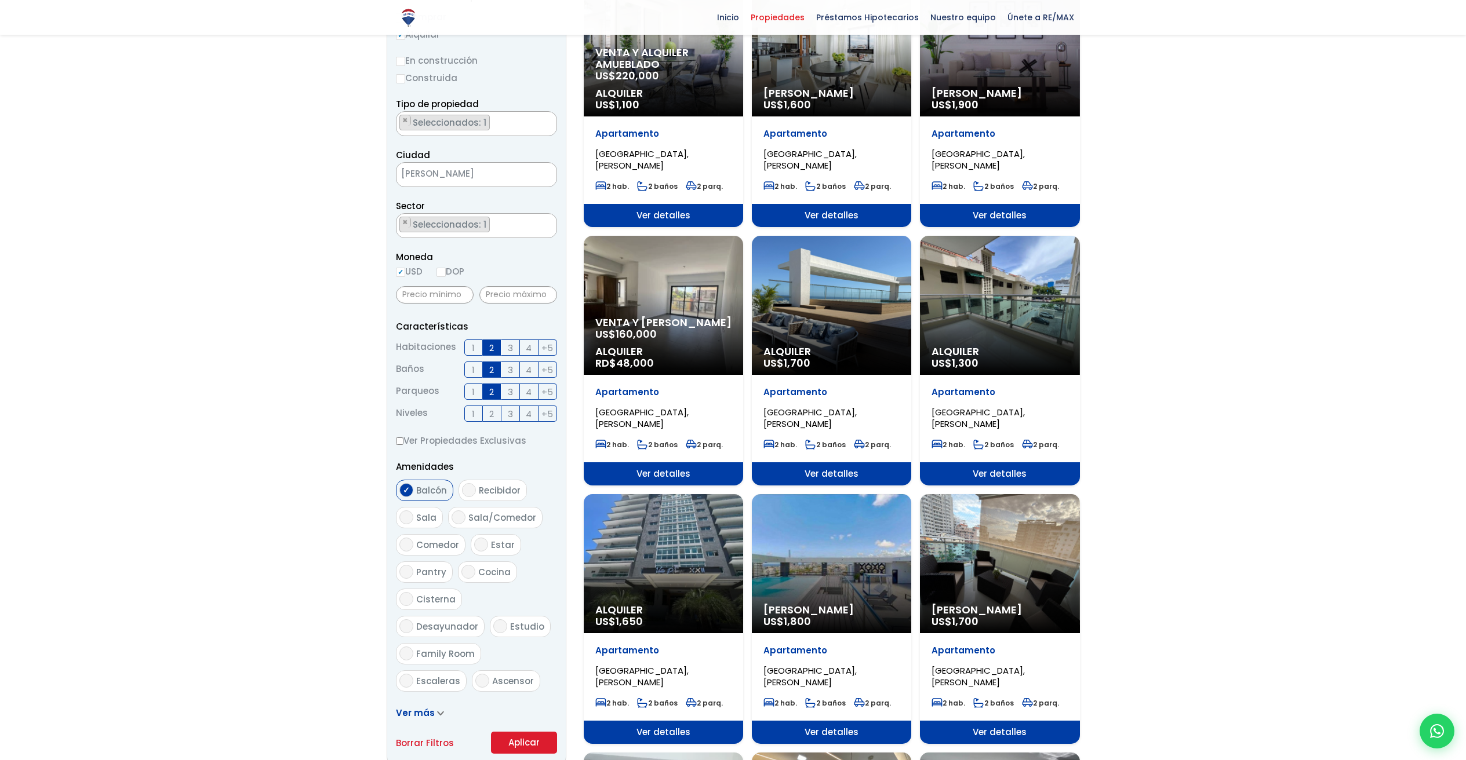
scroll to position [521, 0]
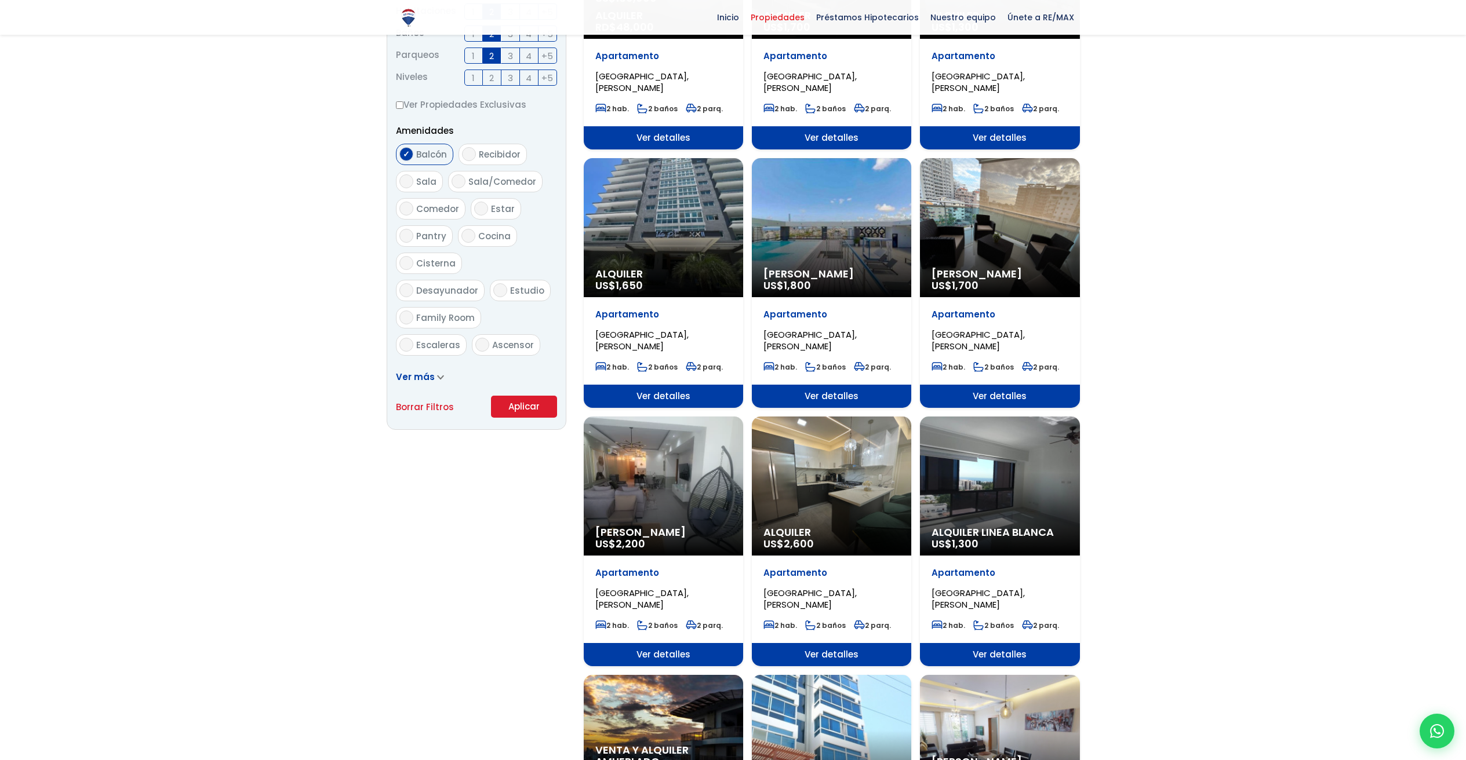
click at [674, 223] on div "Alquiler US$ 1,650" at bounding box center [663, 227] width 159 height 139
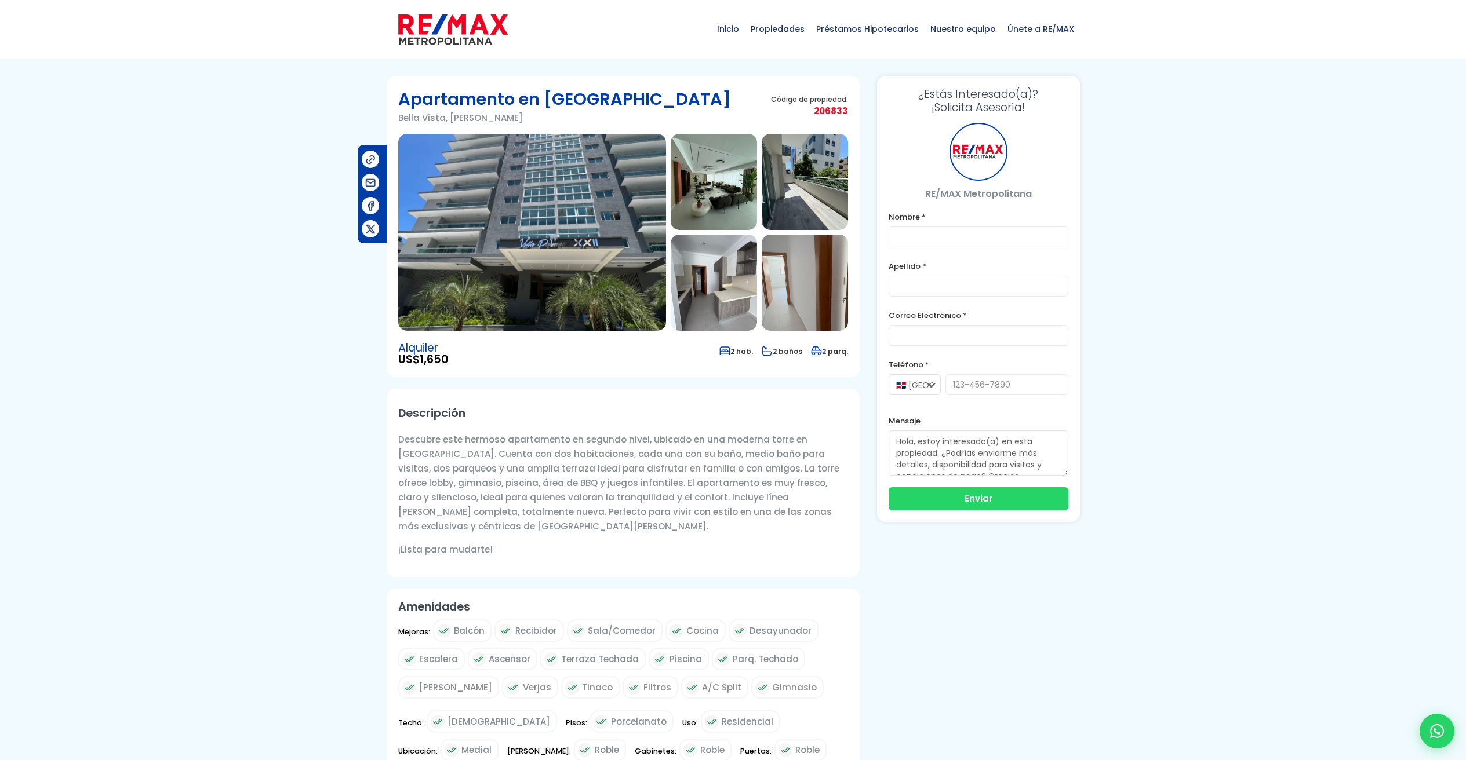
click at [533, 250] on img at bounding box center [532, 232] width 268 height 197
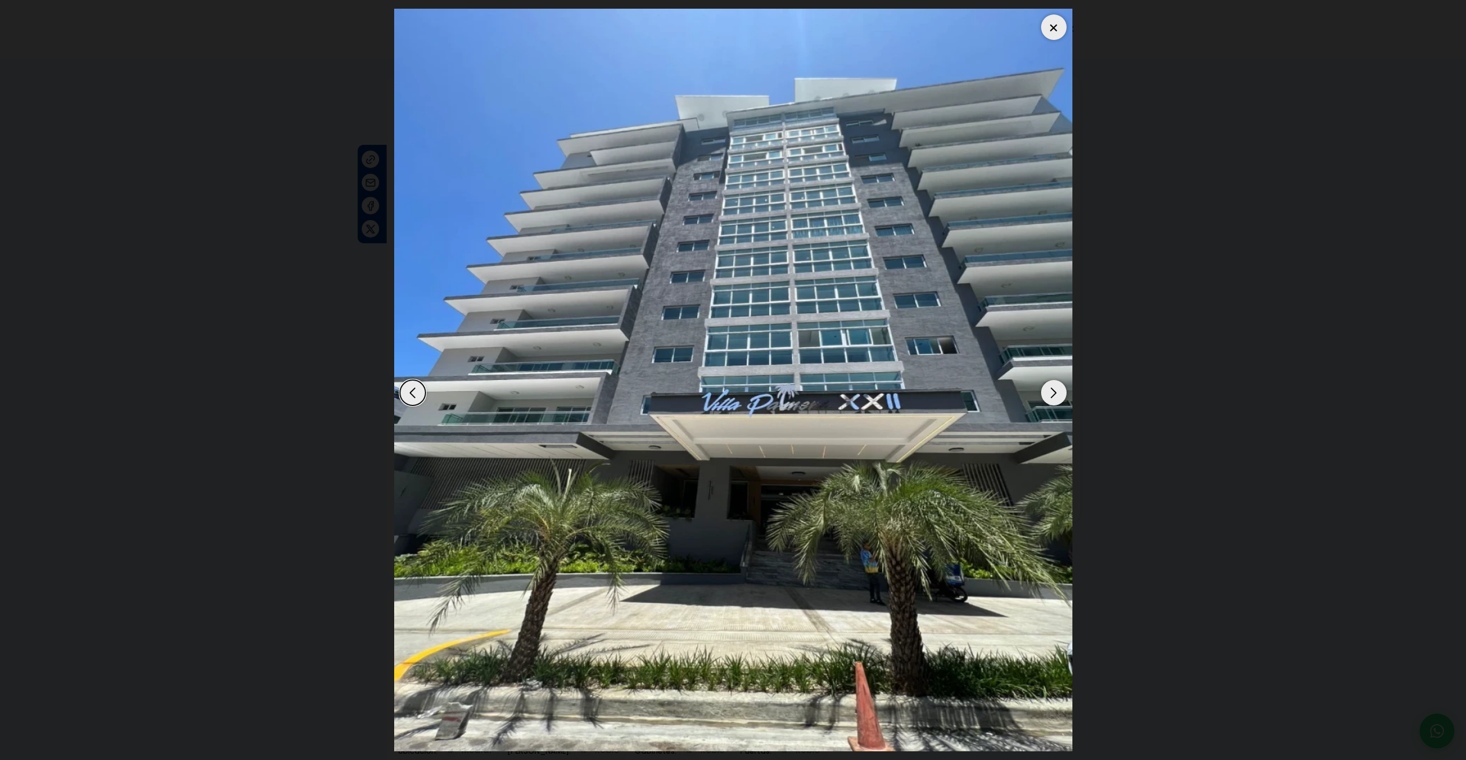
click at [1053, 387] on div "Next slide" at bounding box center [1054, 393] width 26 height 26
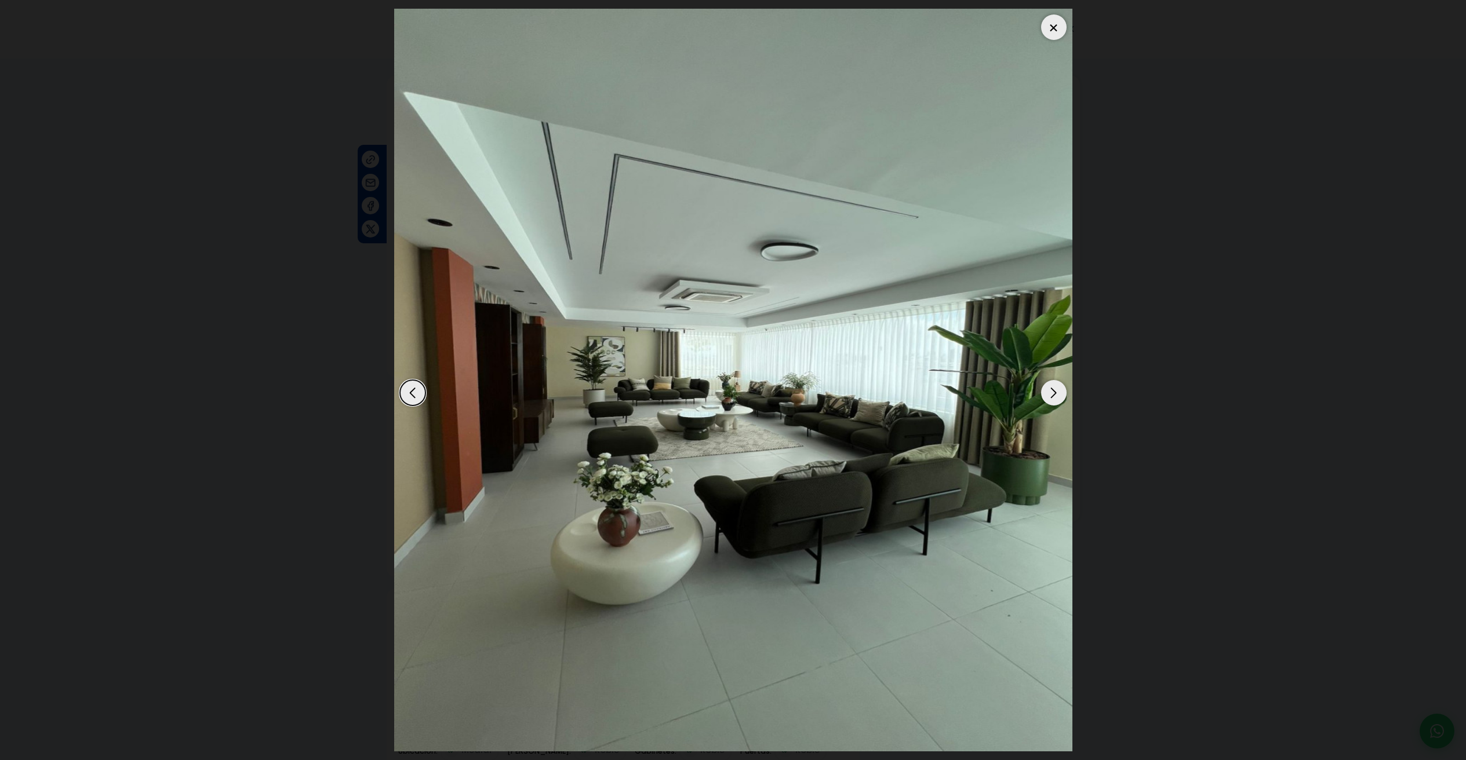
click at [1053, 387] on div "Next slide" at bounding box center [1054, 393] width 26 height 26
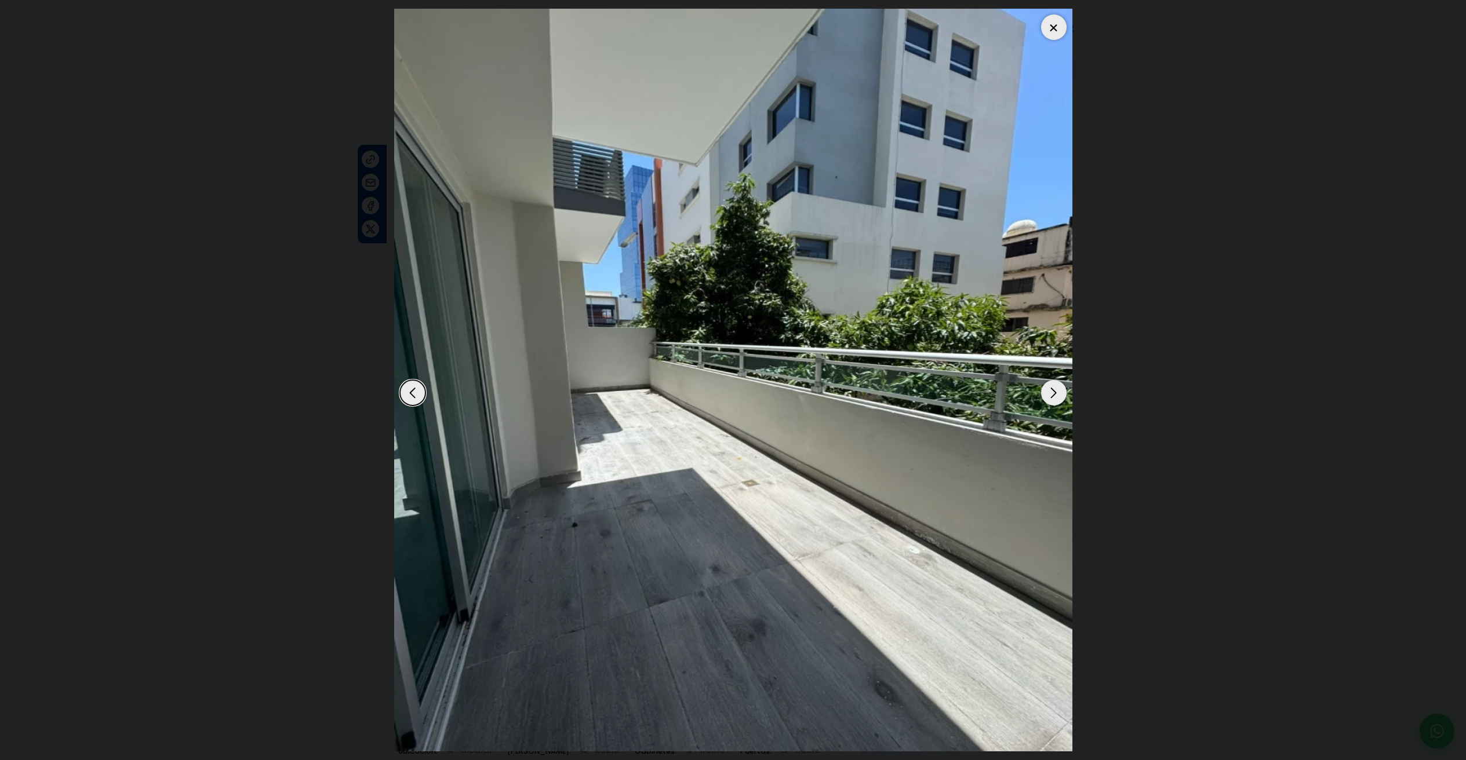
click at [1053, 387] on div "Next slide" at bounding box center [1054, 393] width 26 height 26
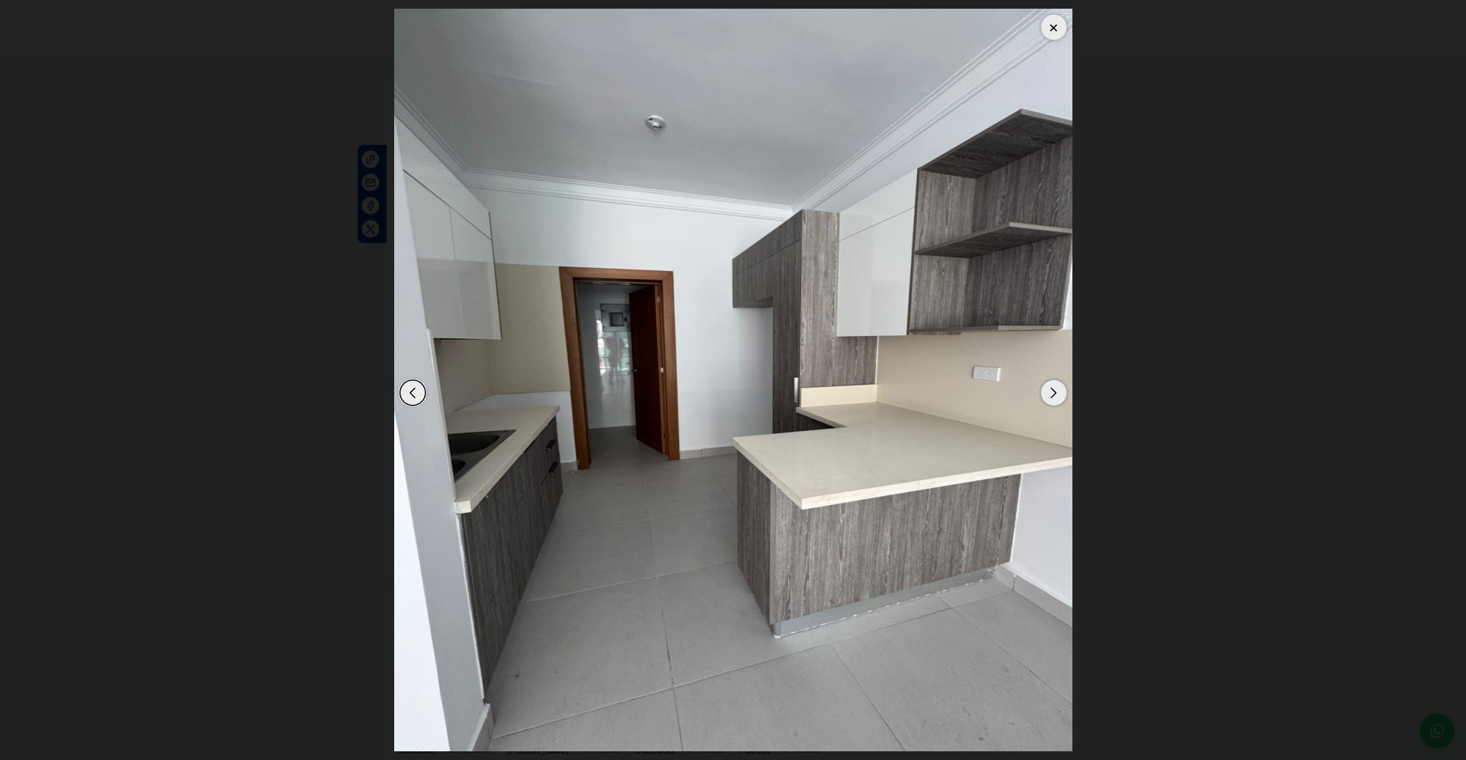
click at [1053, 387] on div "Next slide" at bounding box center [1054, 393] width 26 height 26
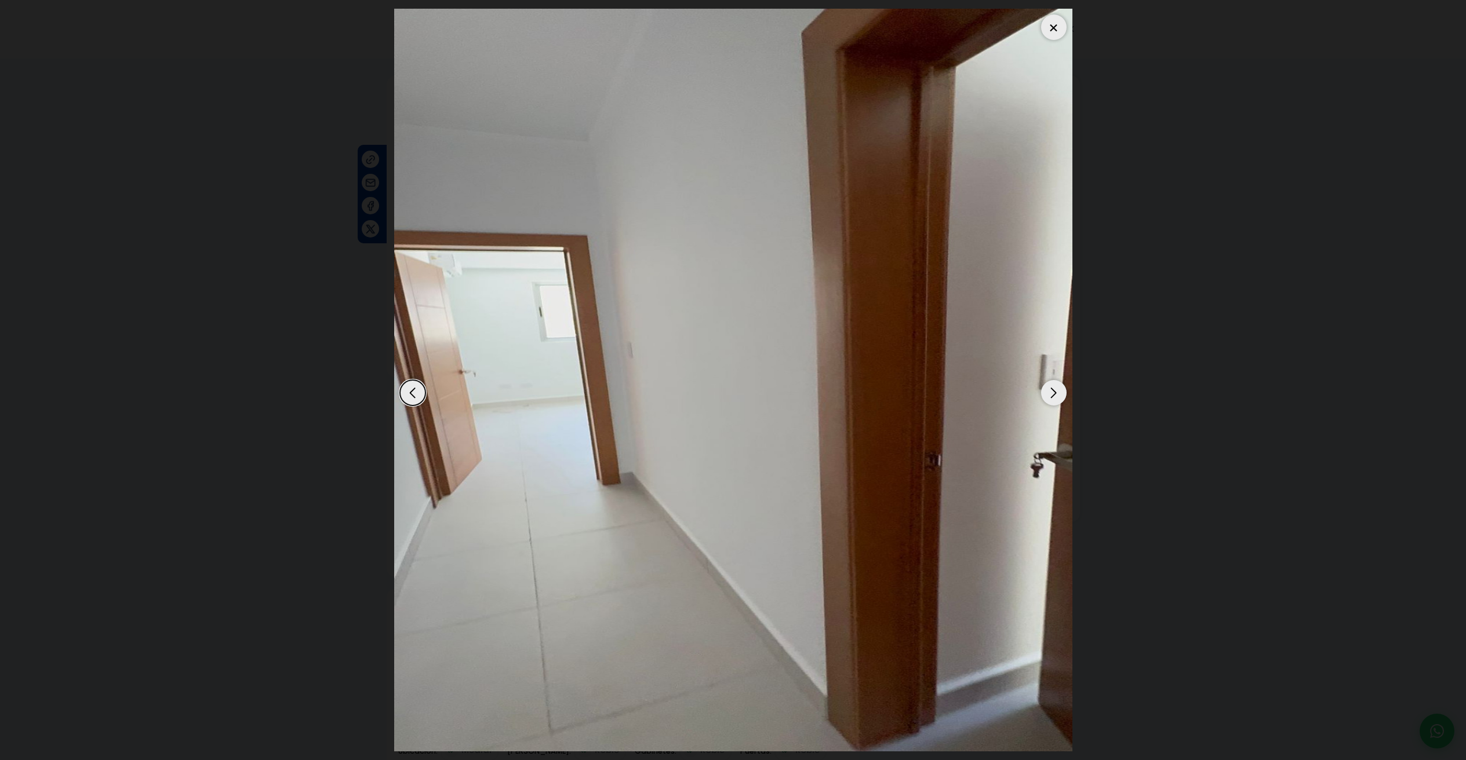
click at [1053, 387] on div "Next slide" at bounding box center [1054, 393] width 26 height 26
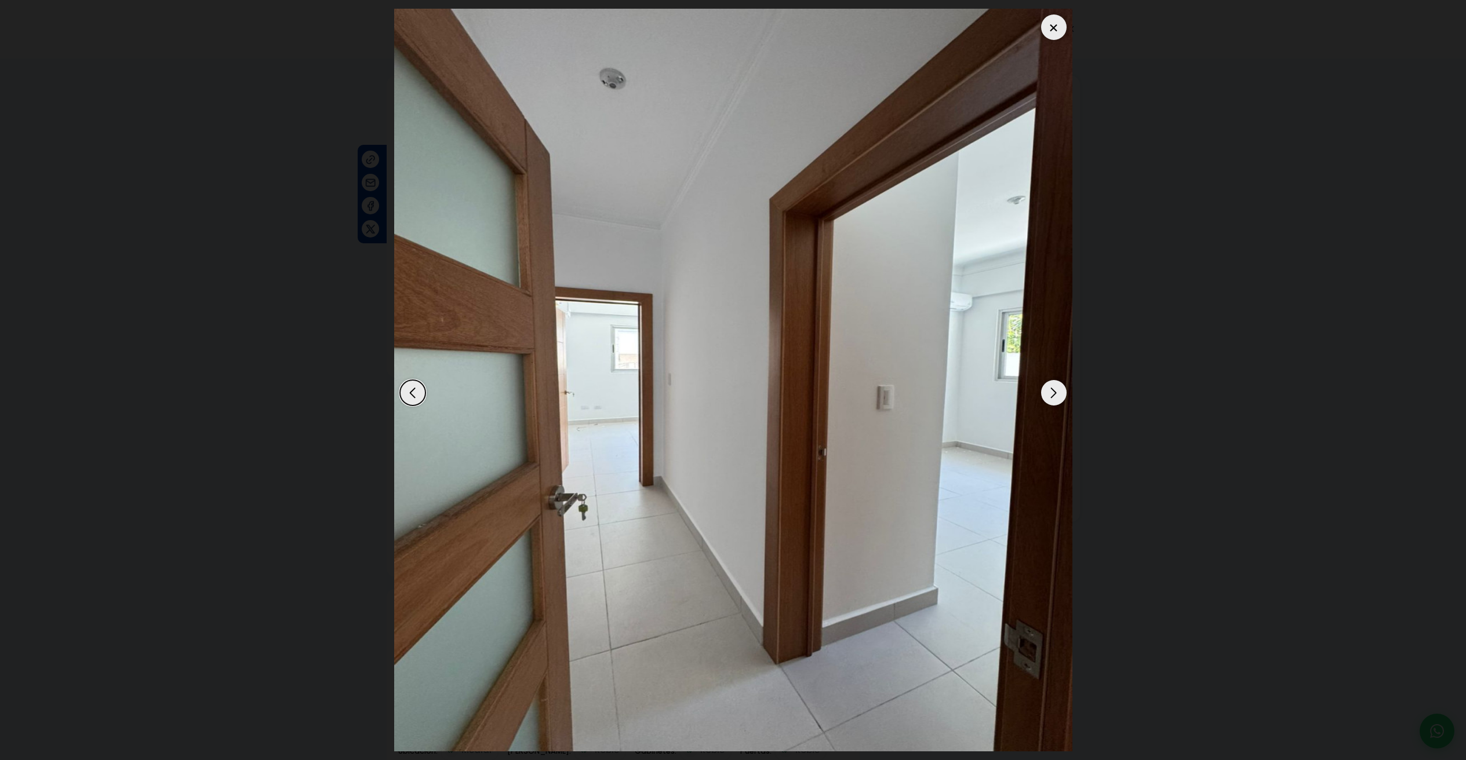
click at [1053, 387] on div "Next slide" at bounding box center [1054, 393] width 26 height 26
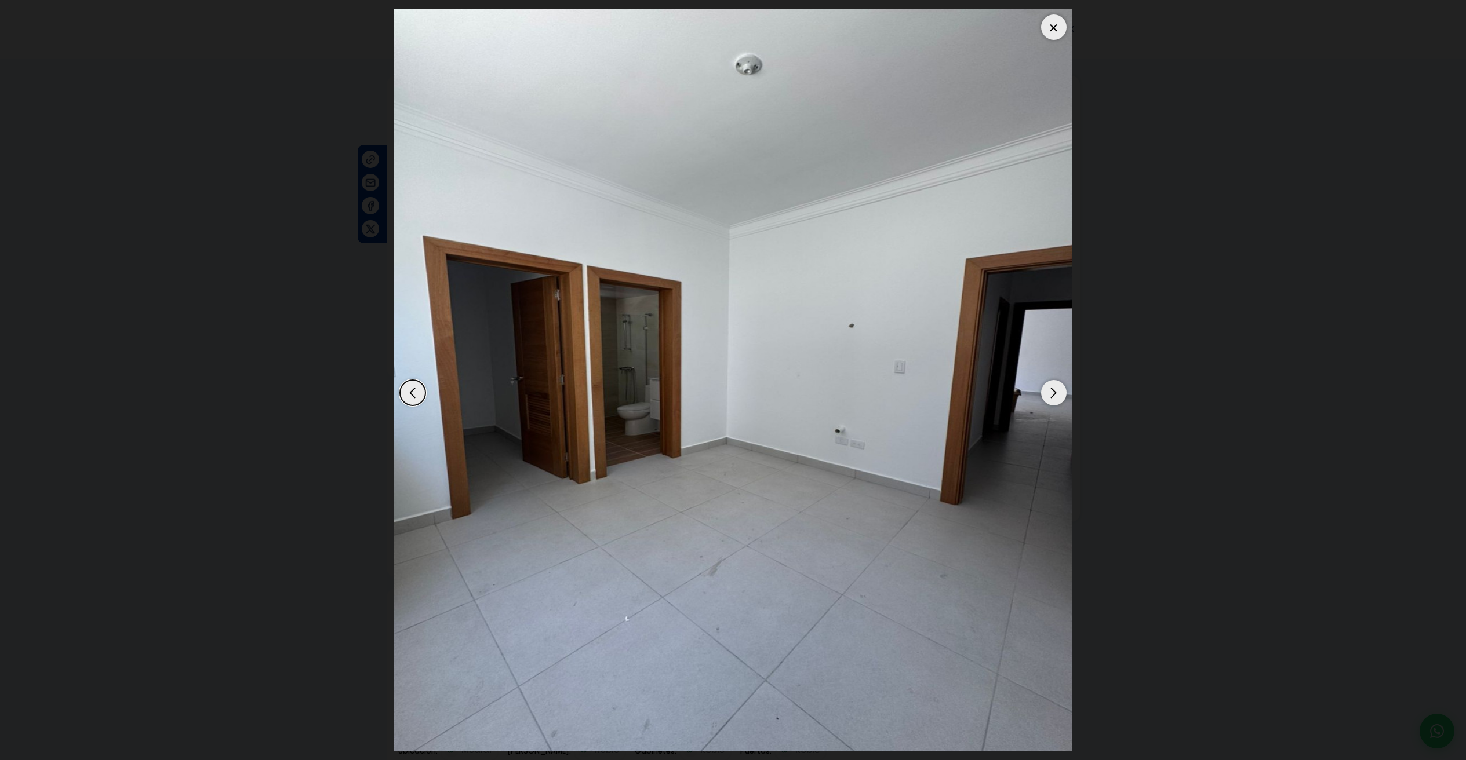
click at [1053, 387] on div "Next slide" at bounding box center [1054, 393] width 26 height 26
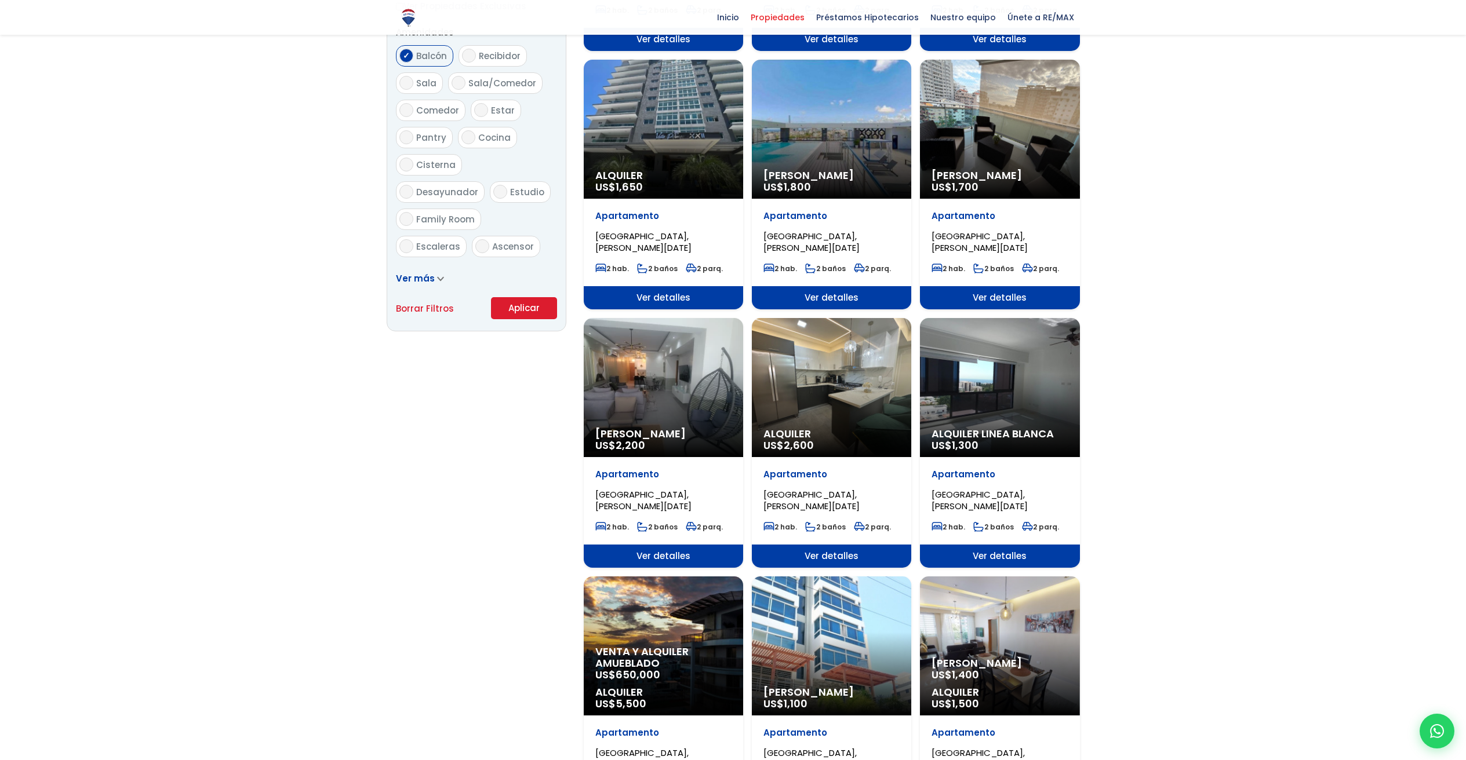
scroll to position [666, 0]
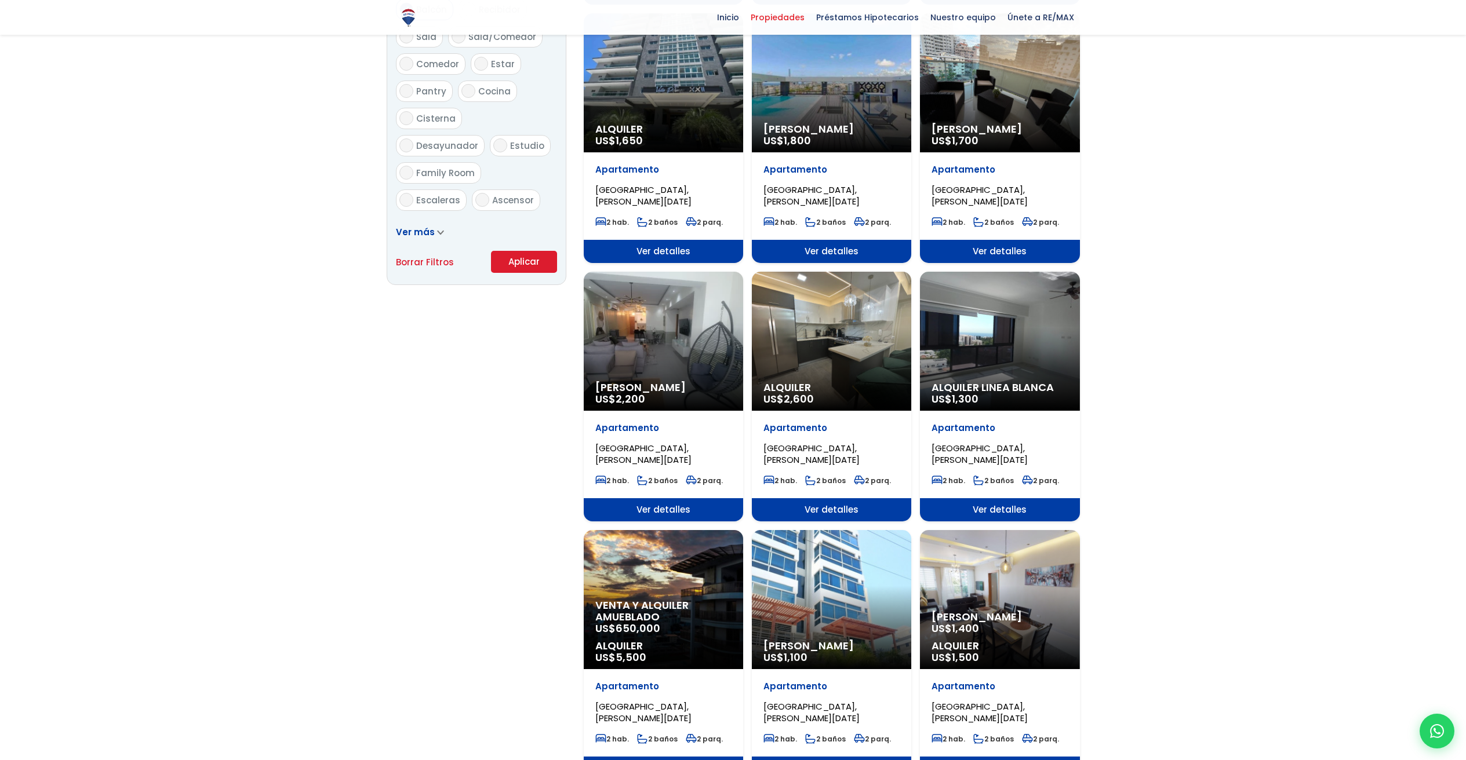
select select "150"
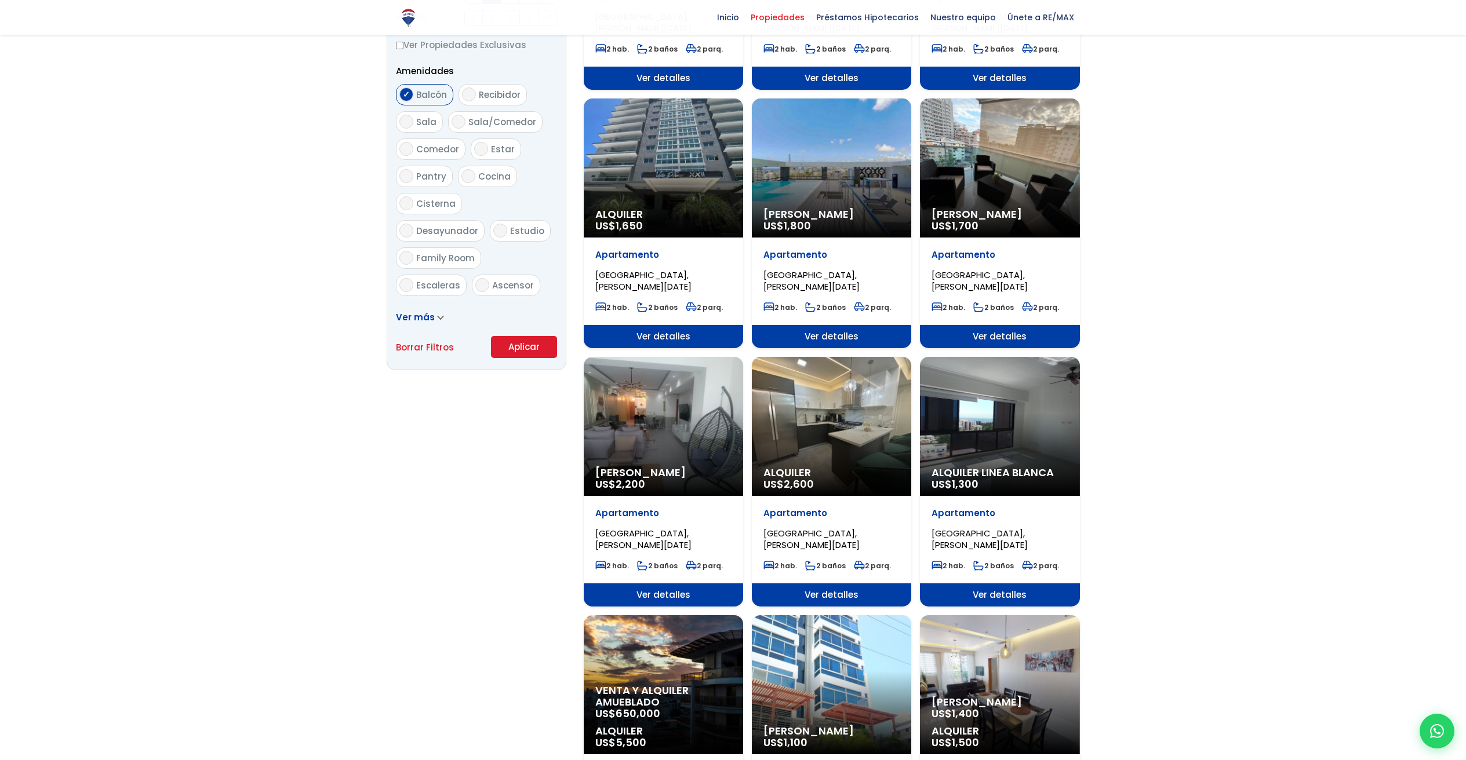
scroll to position [654, 0]
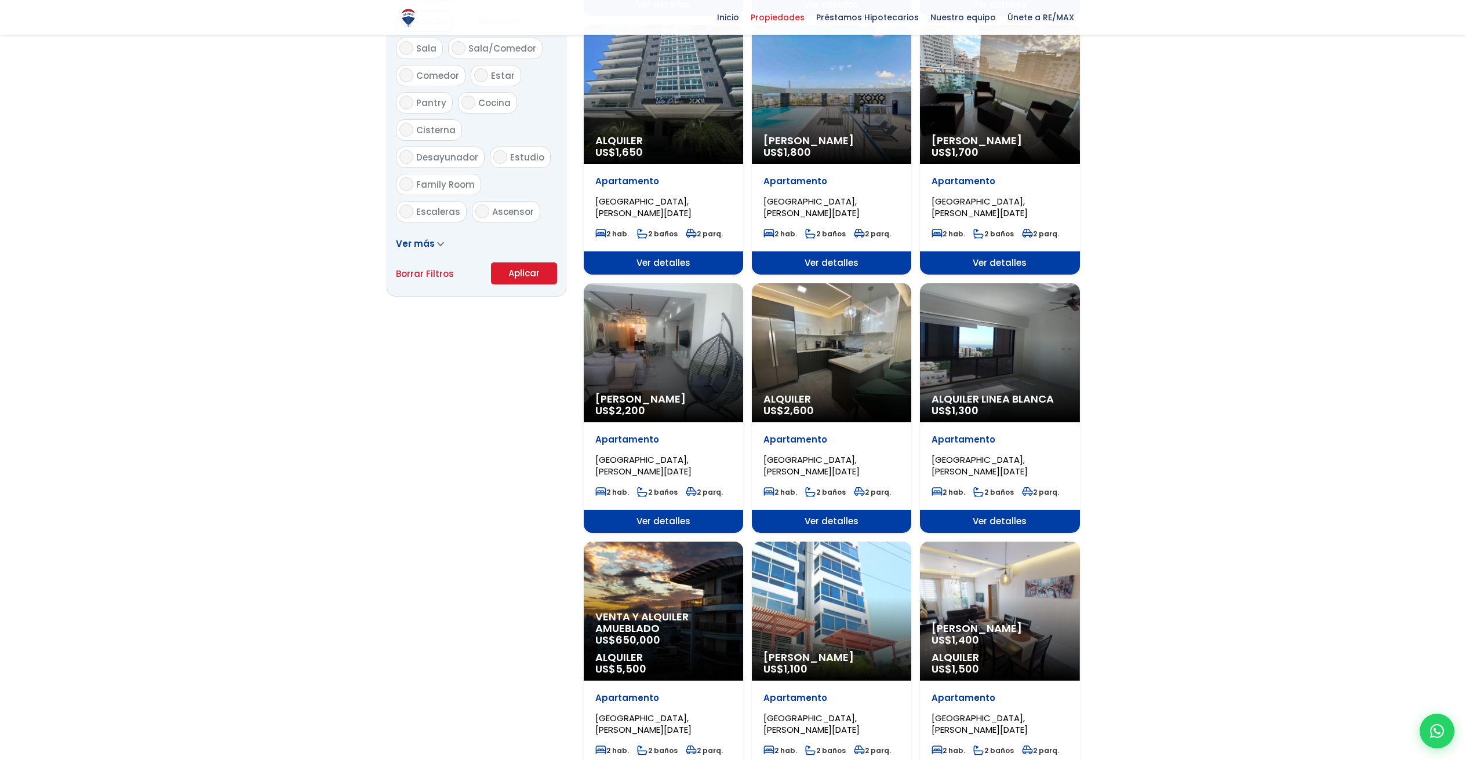
click at [966, 351] on div "Alquiler Linea Blanca US$ 1,300" at bounding box center [999, 352] width 159 height 139
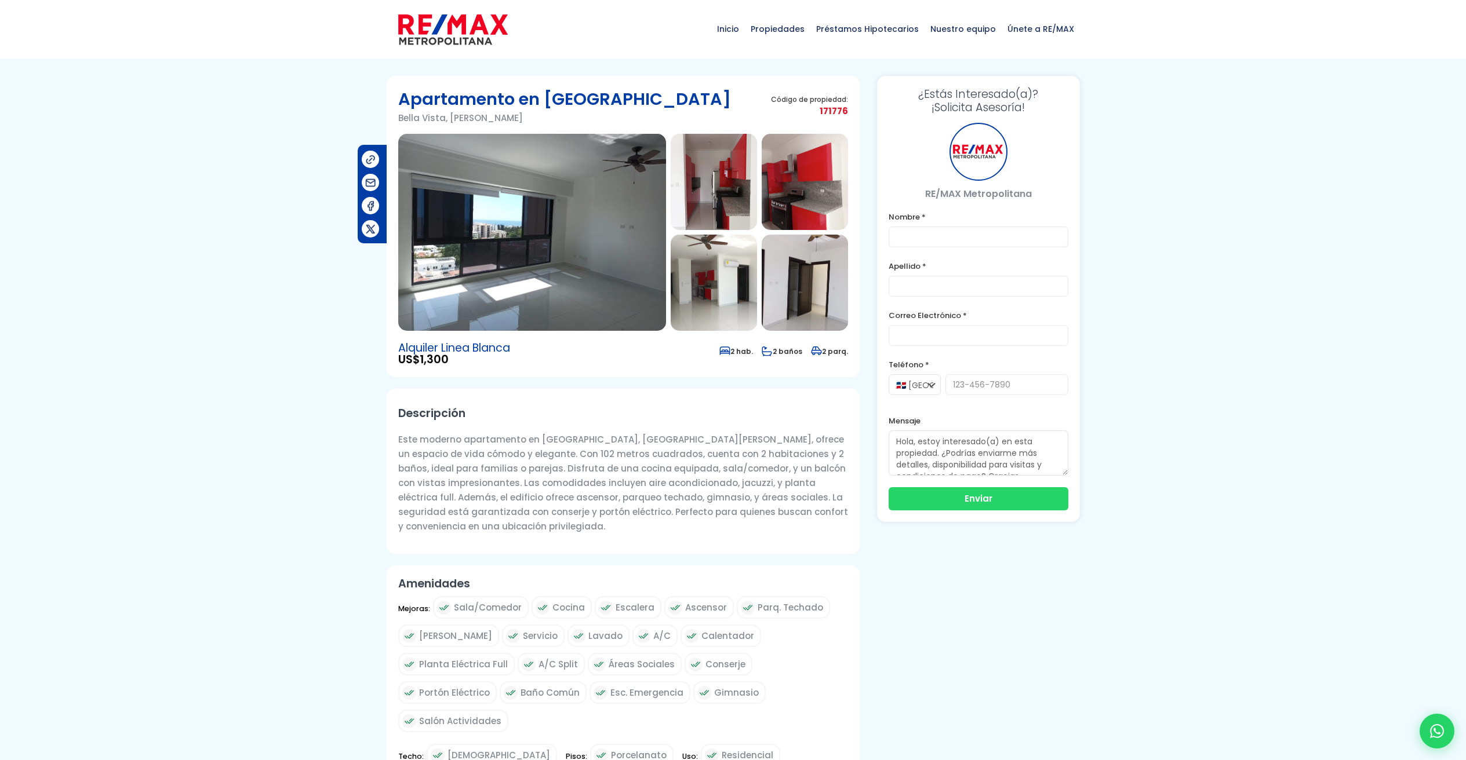
click at [464, 237] on img at bounding box center [532, 232] width 268 height 197
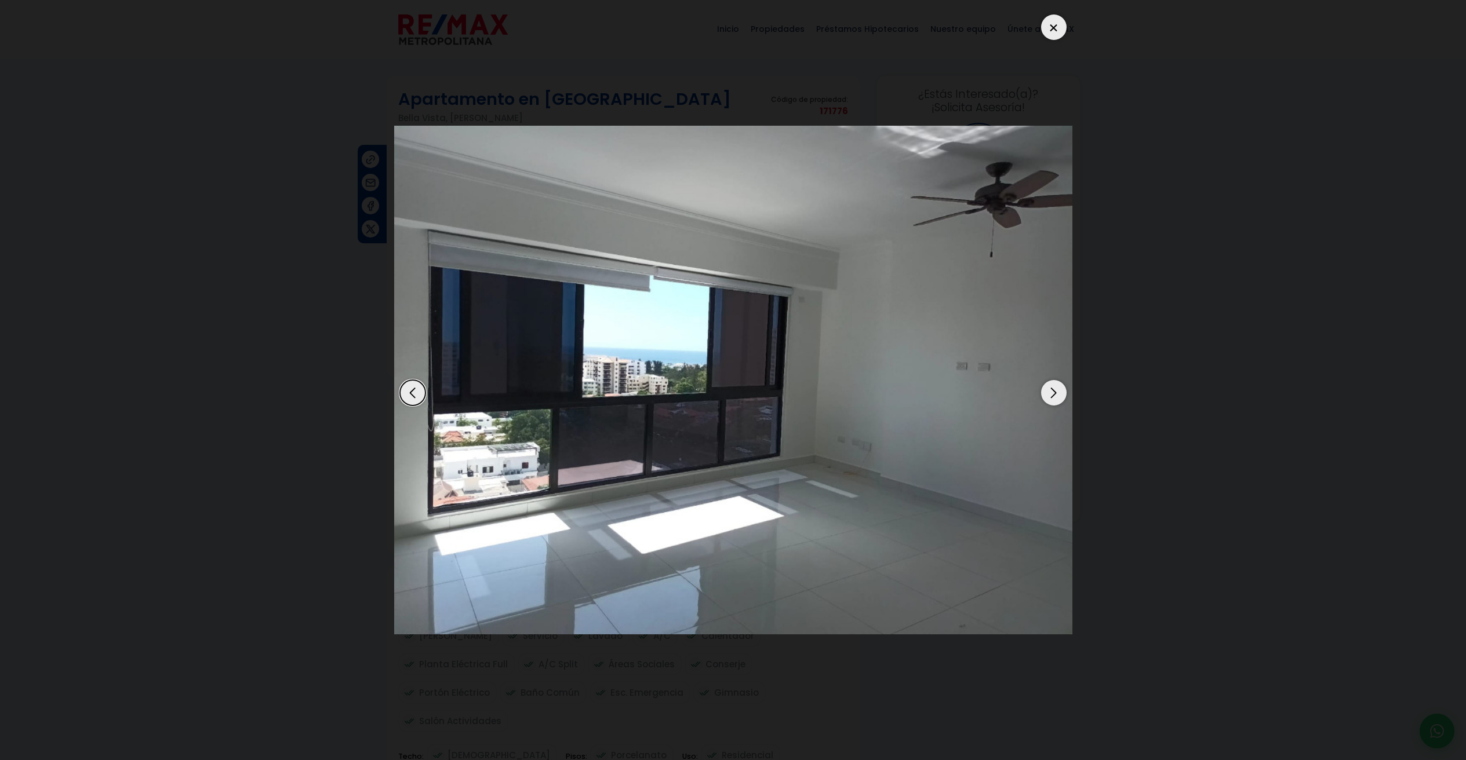
click at [1057, 398] on div "Next slide" at bounding box center [1054, 393] width 26 height 26
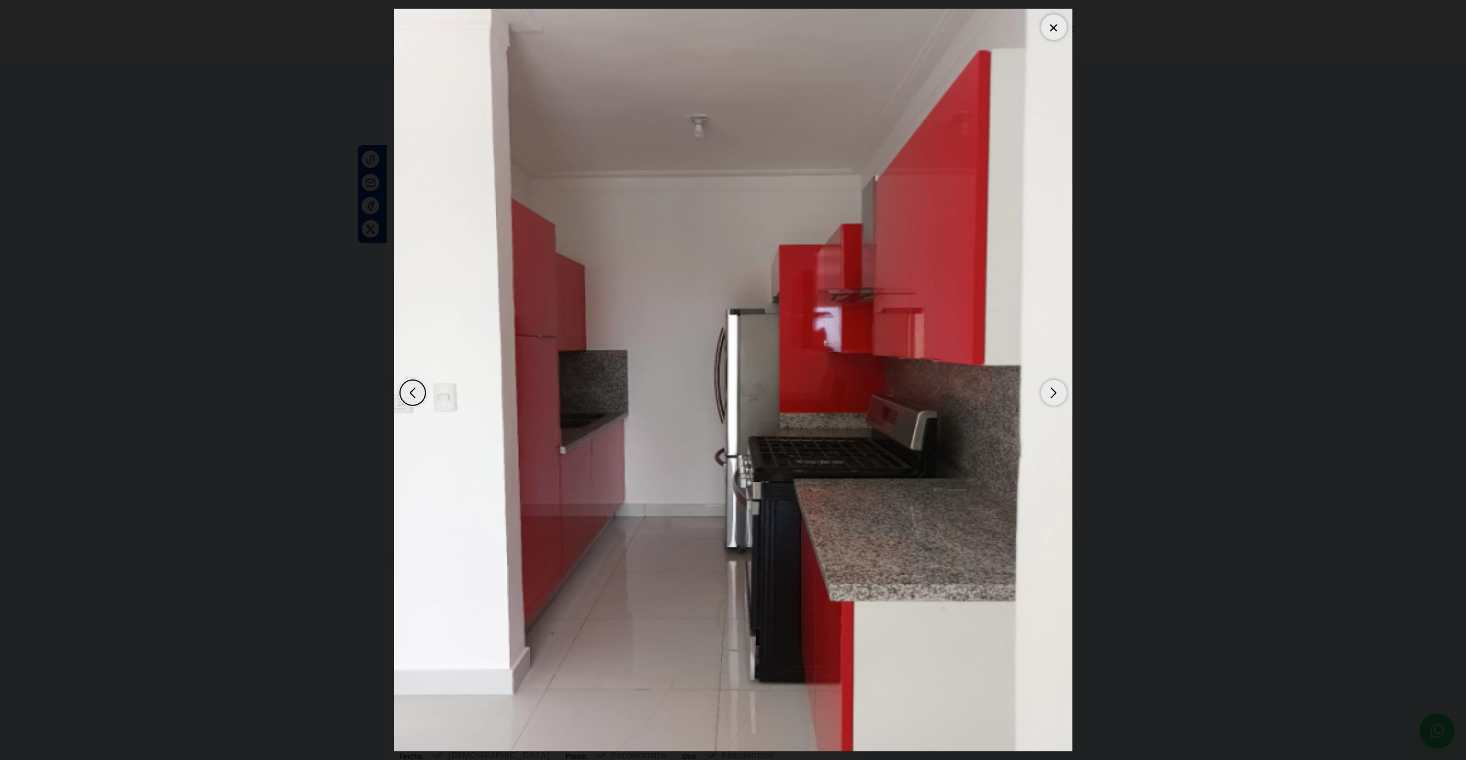
click at [1056, 398] on div "Next slide" at bounding box center [1054, 393] width 26 height 26
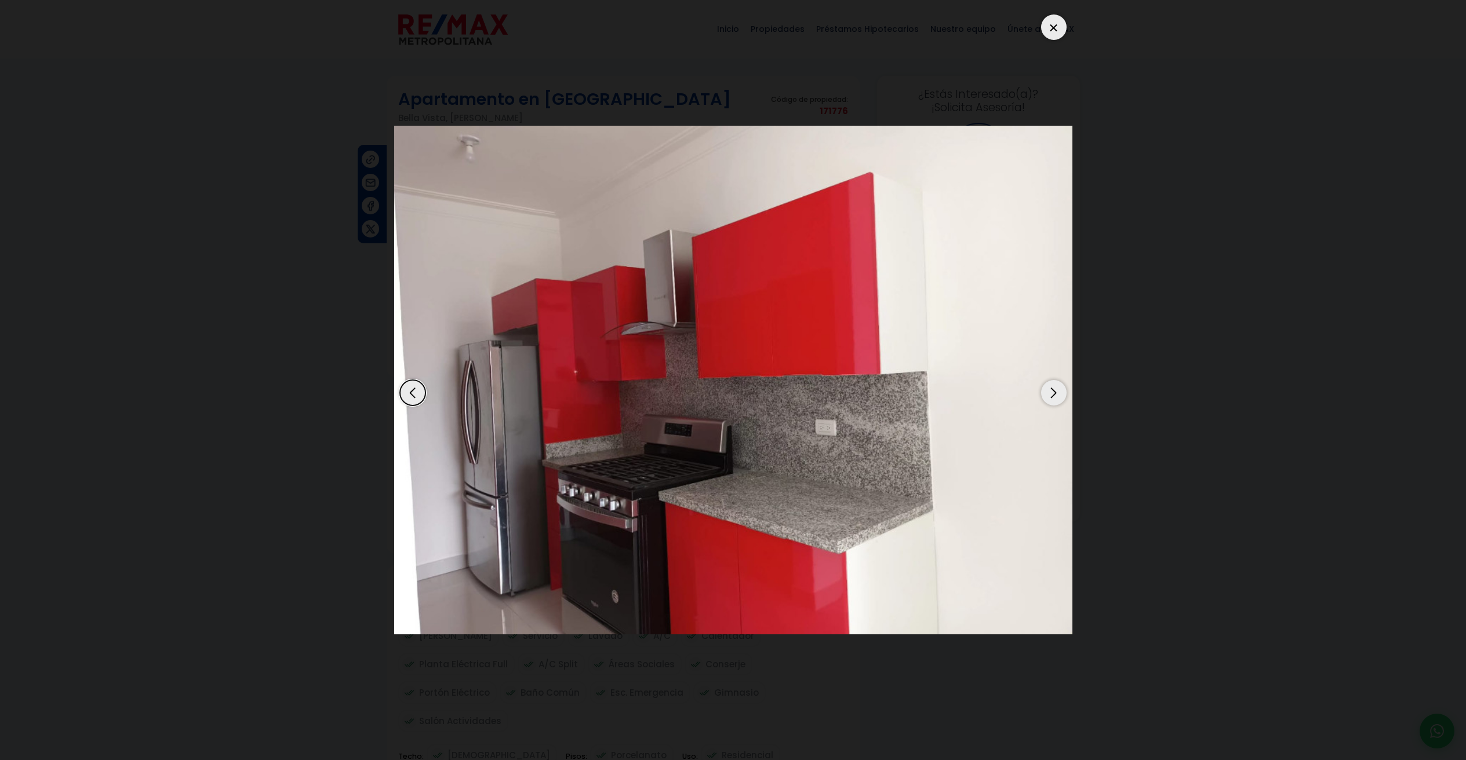
click at [1055, 398] on div "Next slide" at bounding box center [1054, 393] width 26 height 26
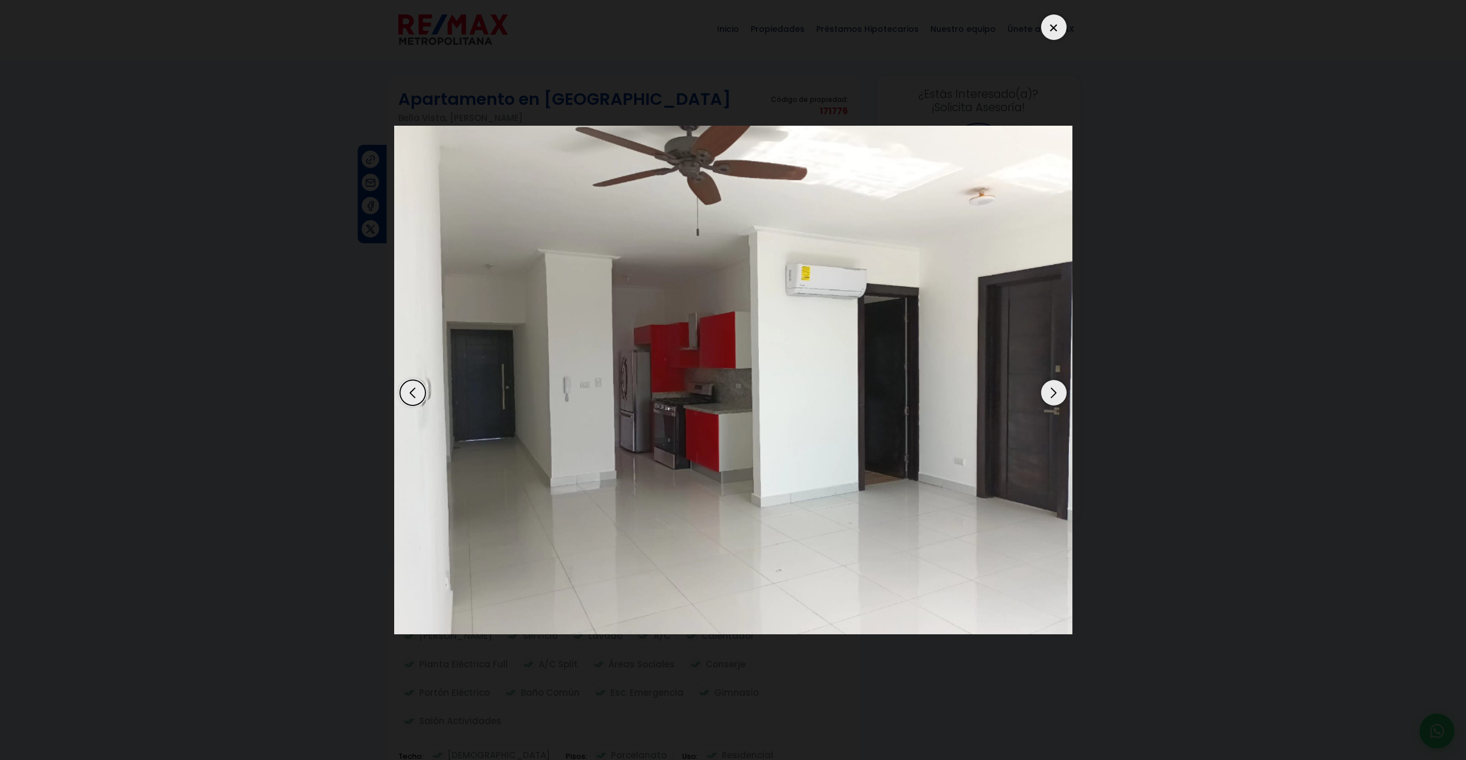
click at [1055, 398] on div "Next slide" at bounding box center [1054, 393] width 26 height 26
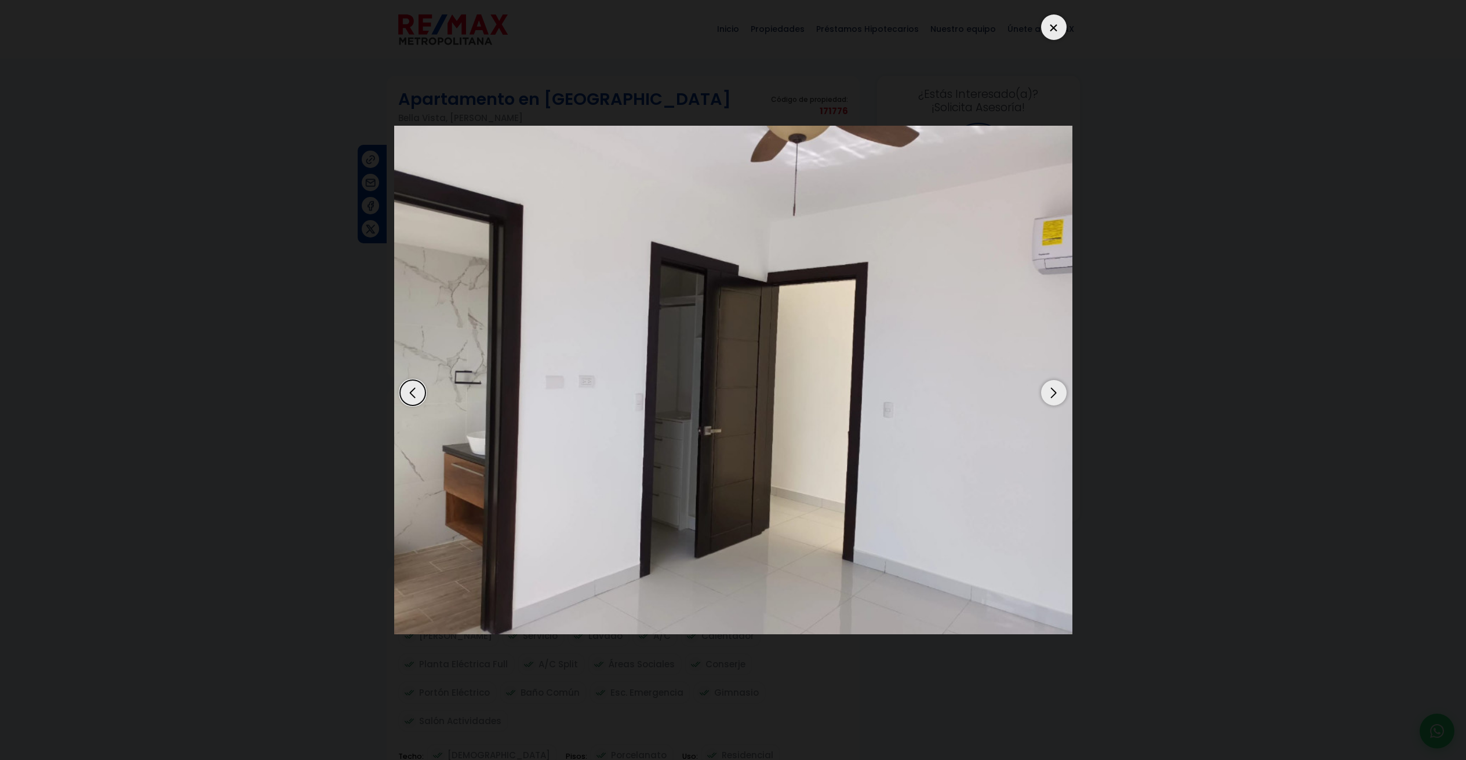
click at [1053, 399] on div "Next slide" at bounding box center [1054, 393] width 26 height 26
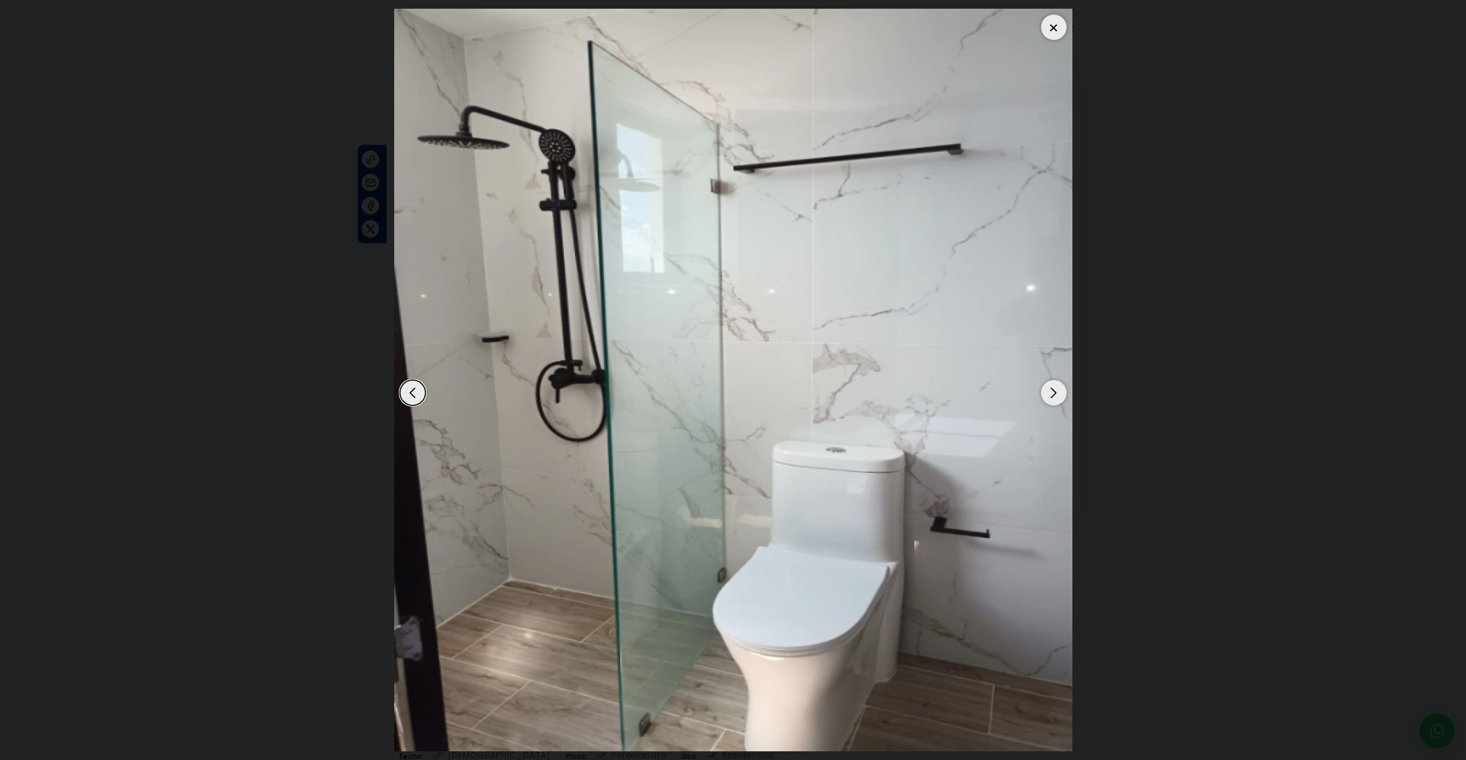
click at [1050, 401] on div "Next slide" at bounding box center [1054, 393] width 26 height 26
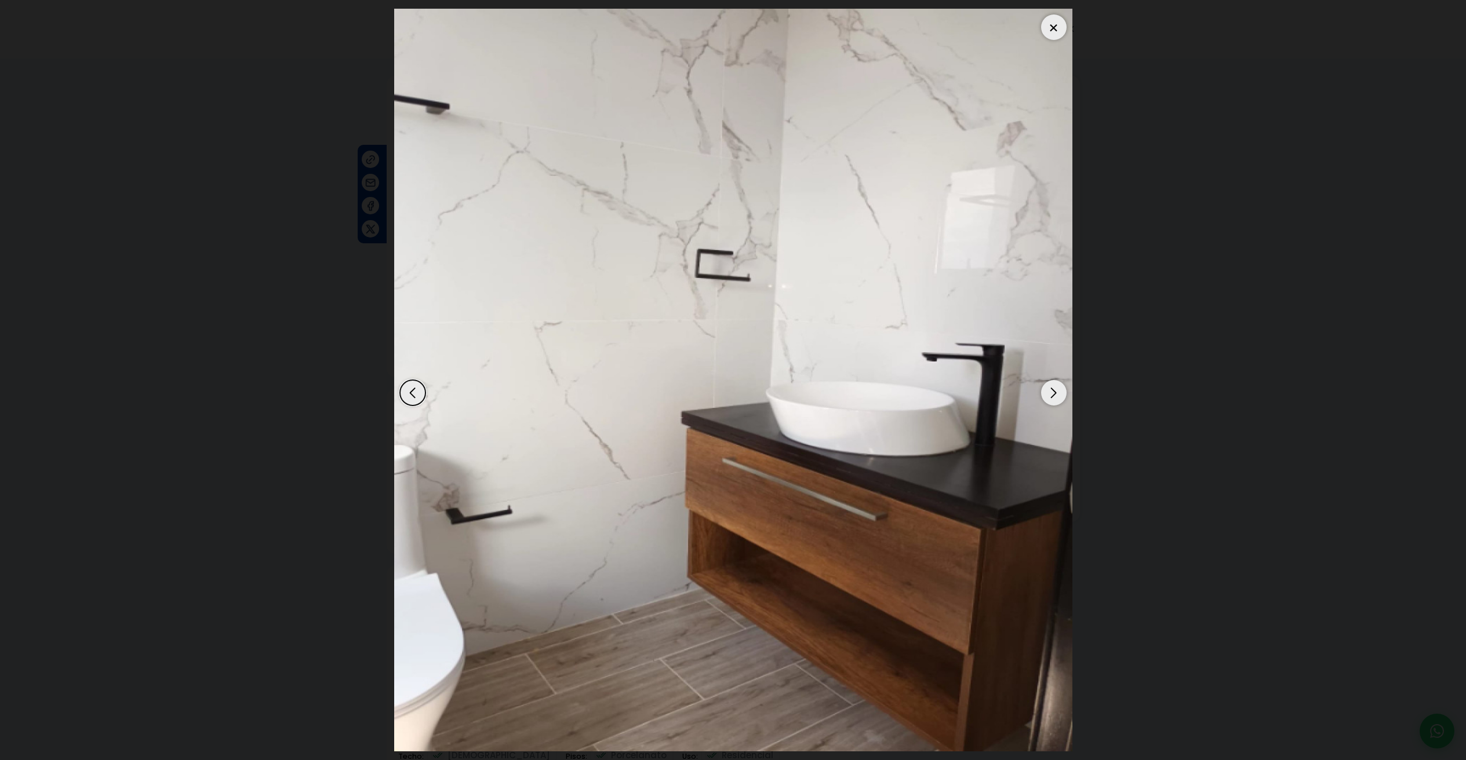
click at [1050, 401] on div "Next slide" at bounding box center [1054, 393] width 26 height 26
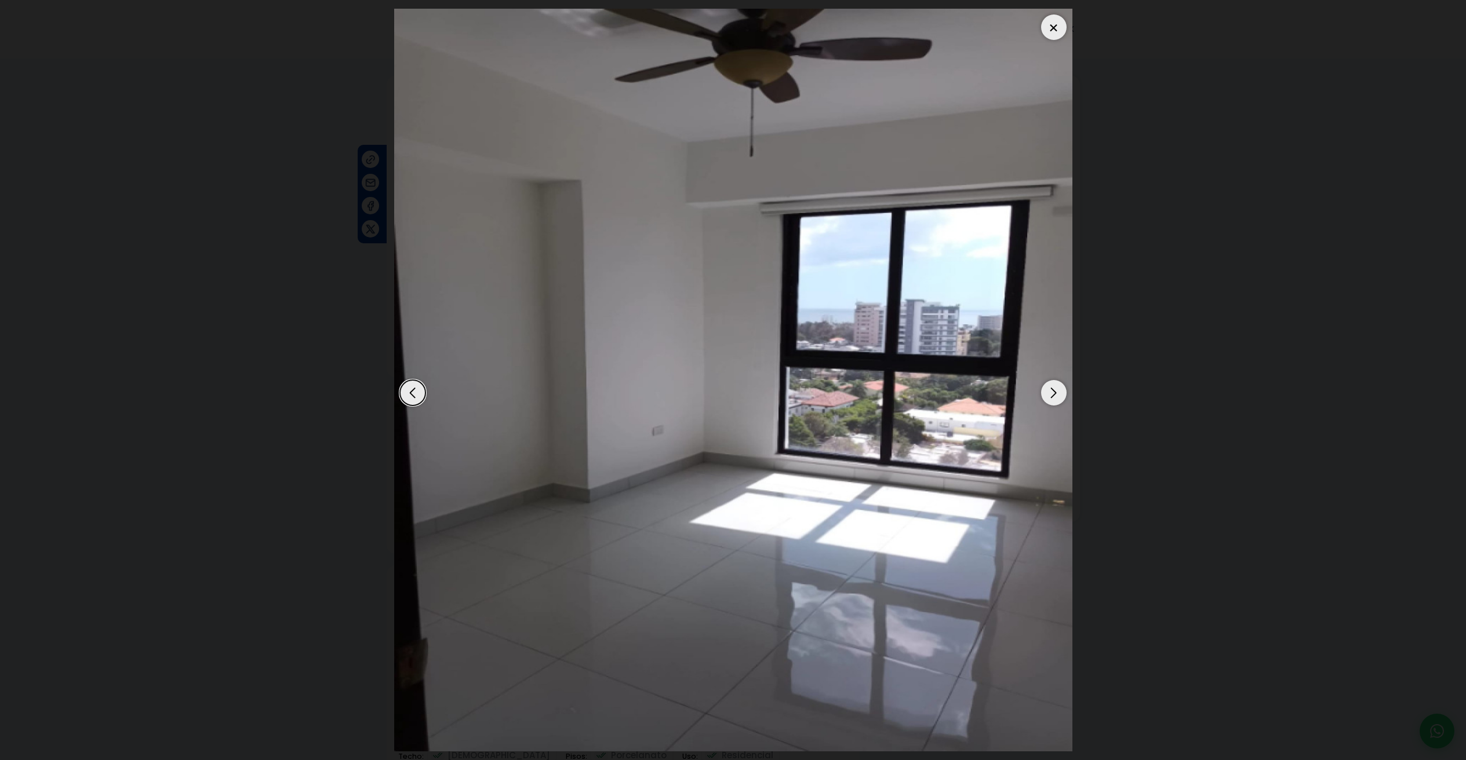
click at [1050, 401] on div "Next slide" at bounding box center [1054, 393] width 26 height 26
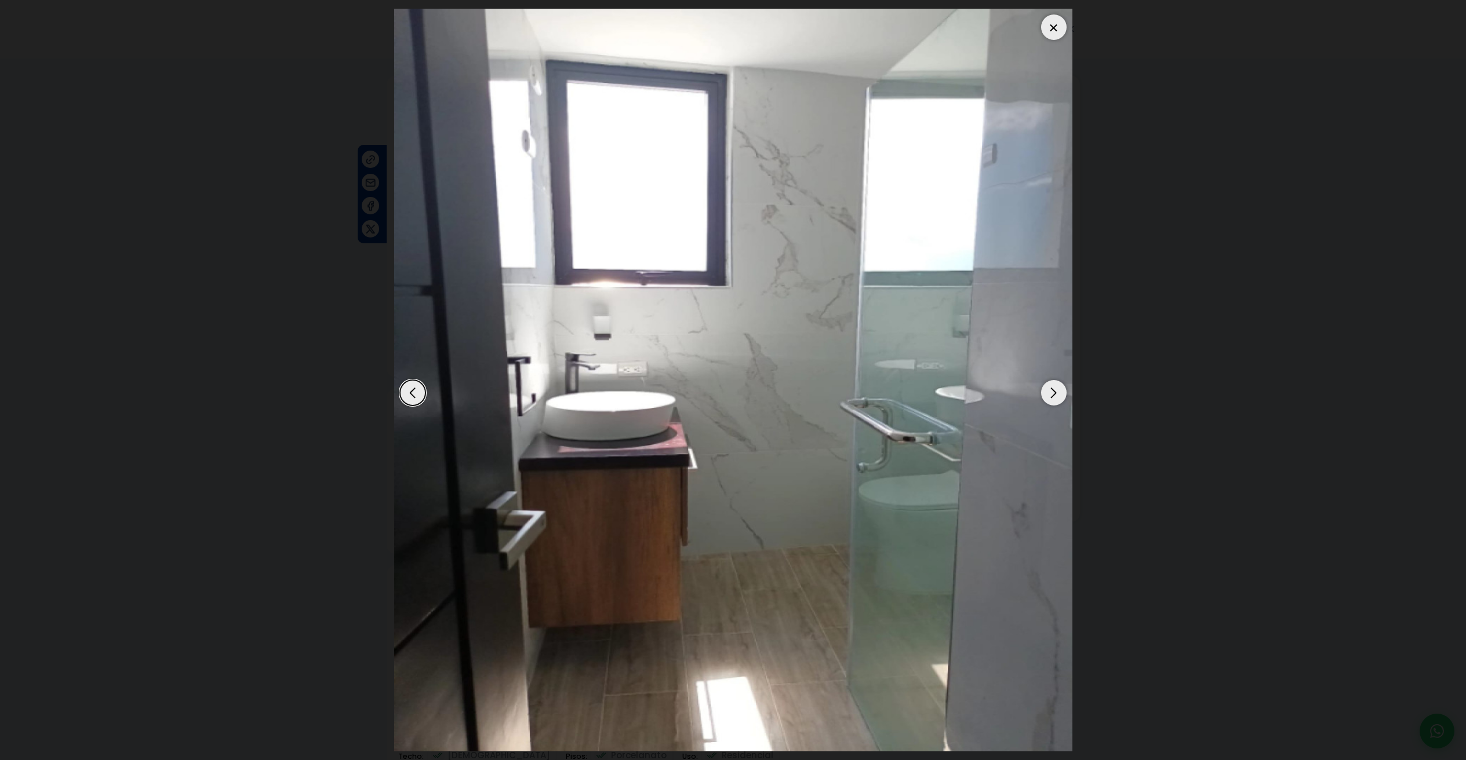
click at [1050, 401] on div "Next slide" at bounding box center [1054, 393] width 26 height 26
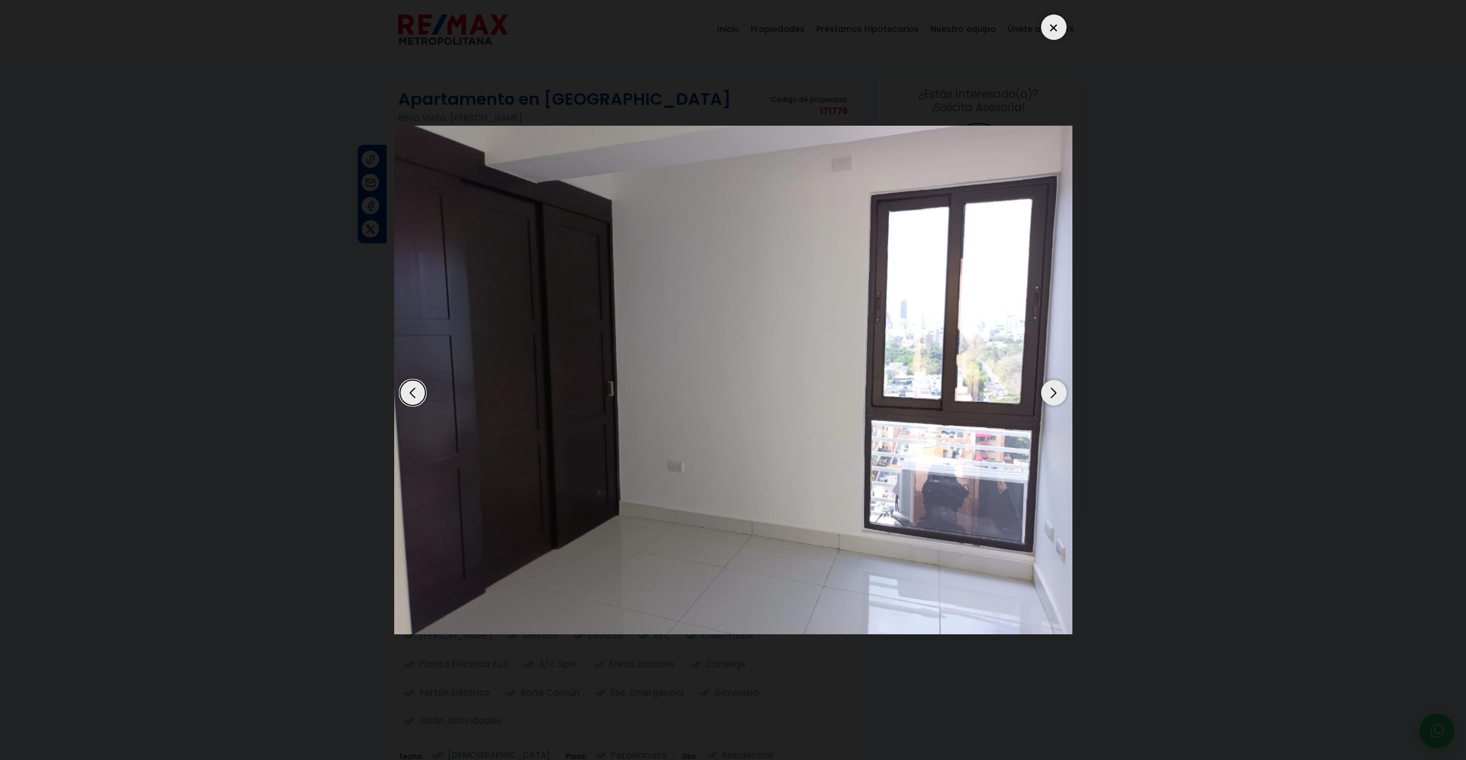
click at [1050, 401] on div "Next slide" at bounding box center [1054, 393] width 26 height 26
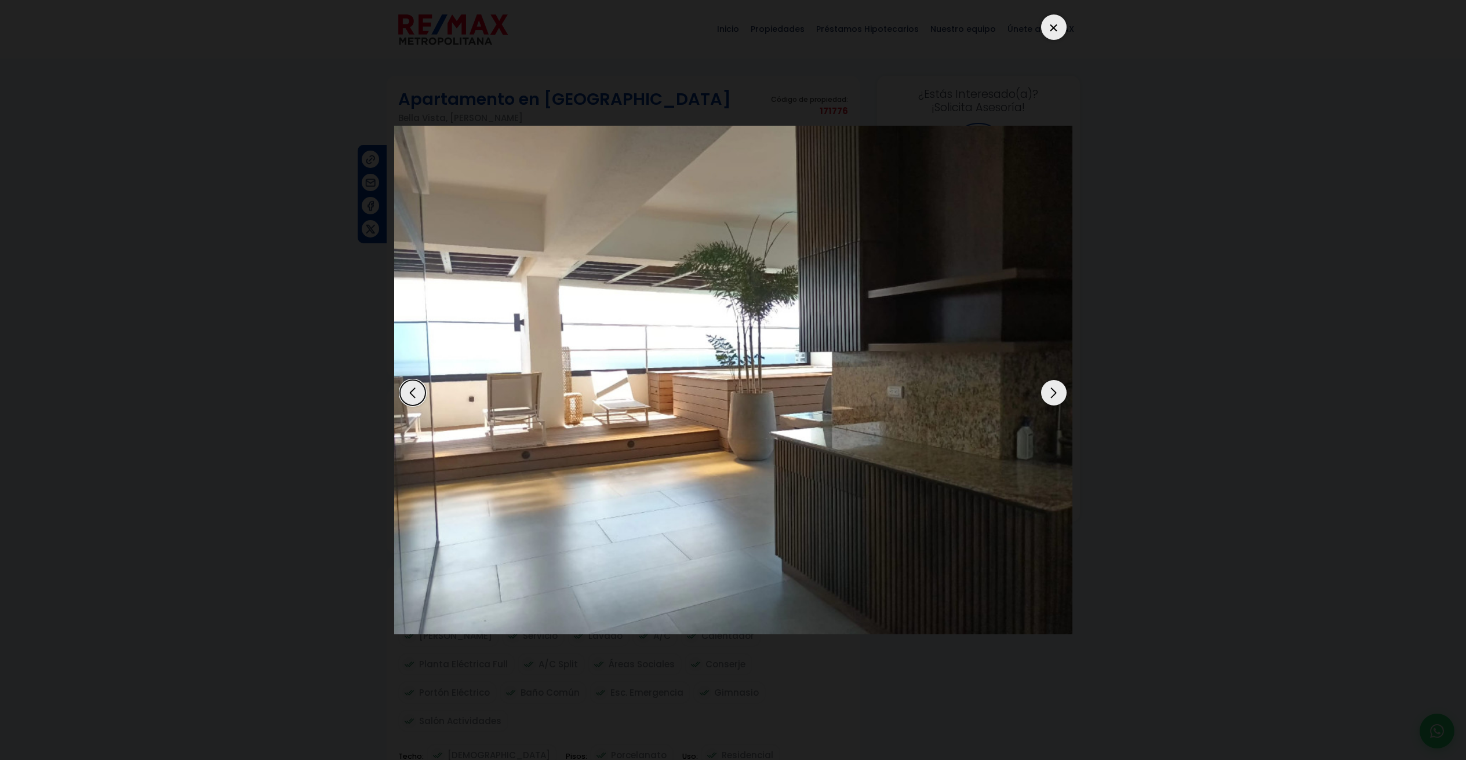
click at [1068, 400] on img "11 / 15" at bounding box center [733, 380] width 678 height 509
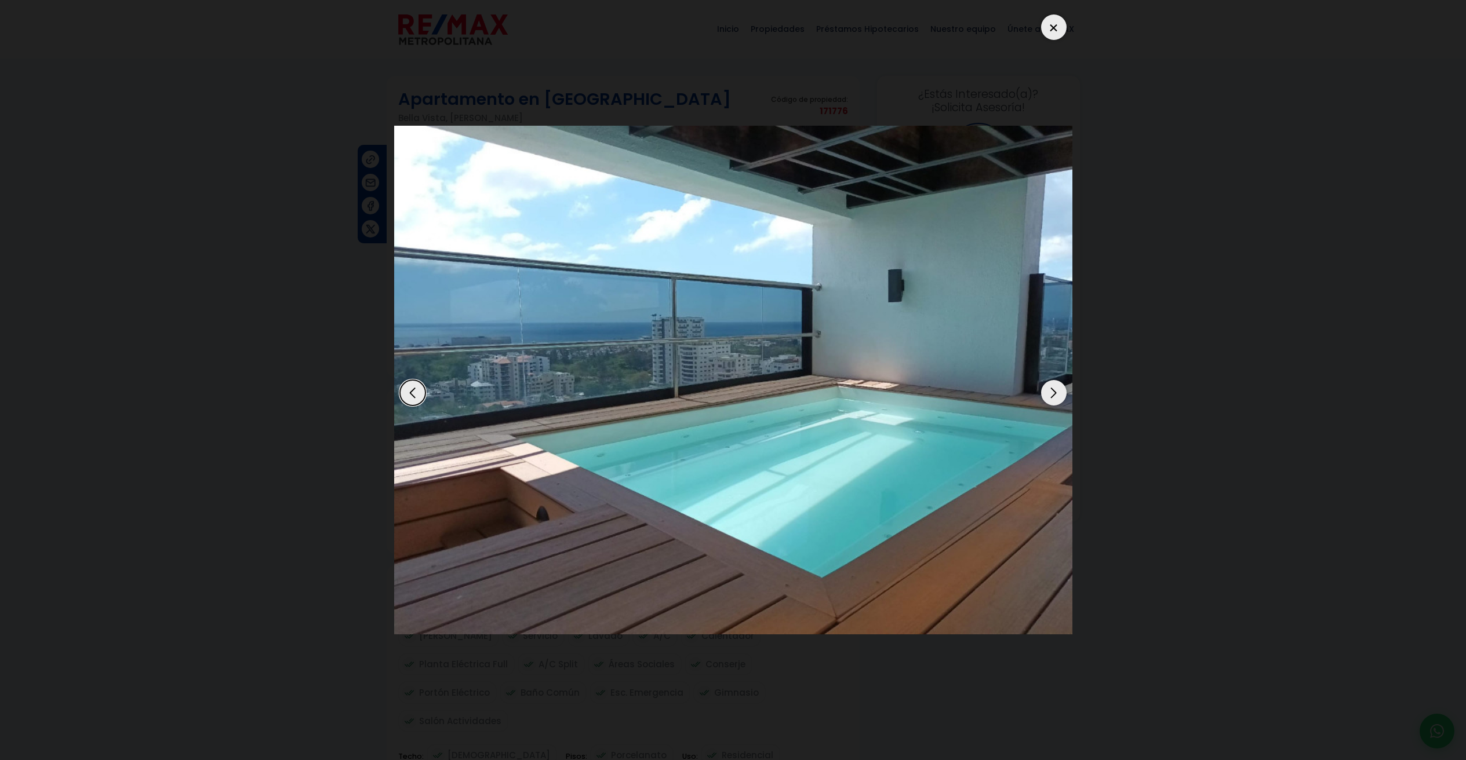
click at [1066, 400] on img "15 / 15" at bounding box center [733, 380] width 678 height 509
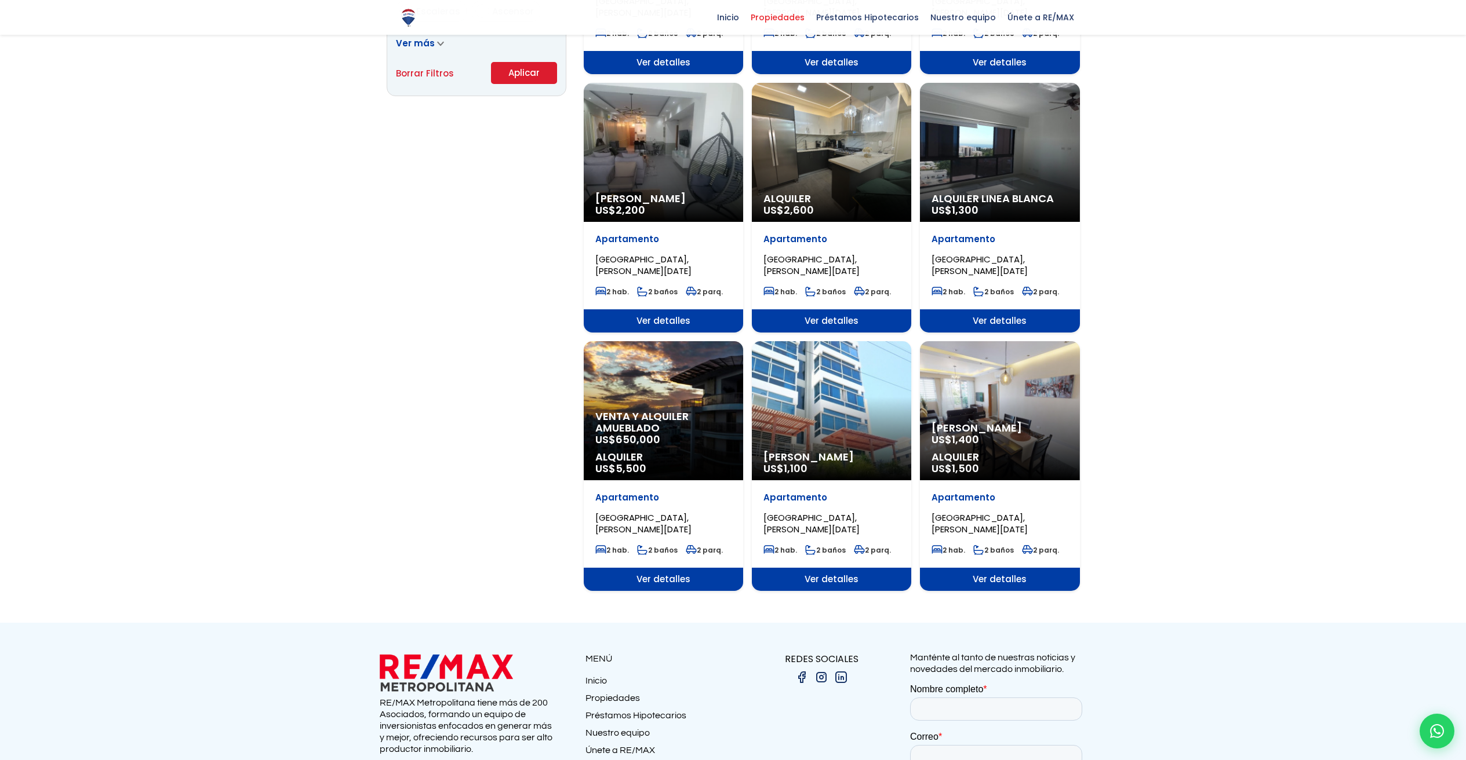
scroll to position [240, 0]
select select "150"
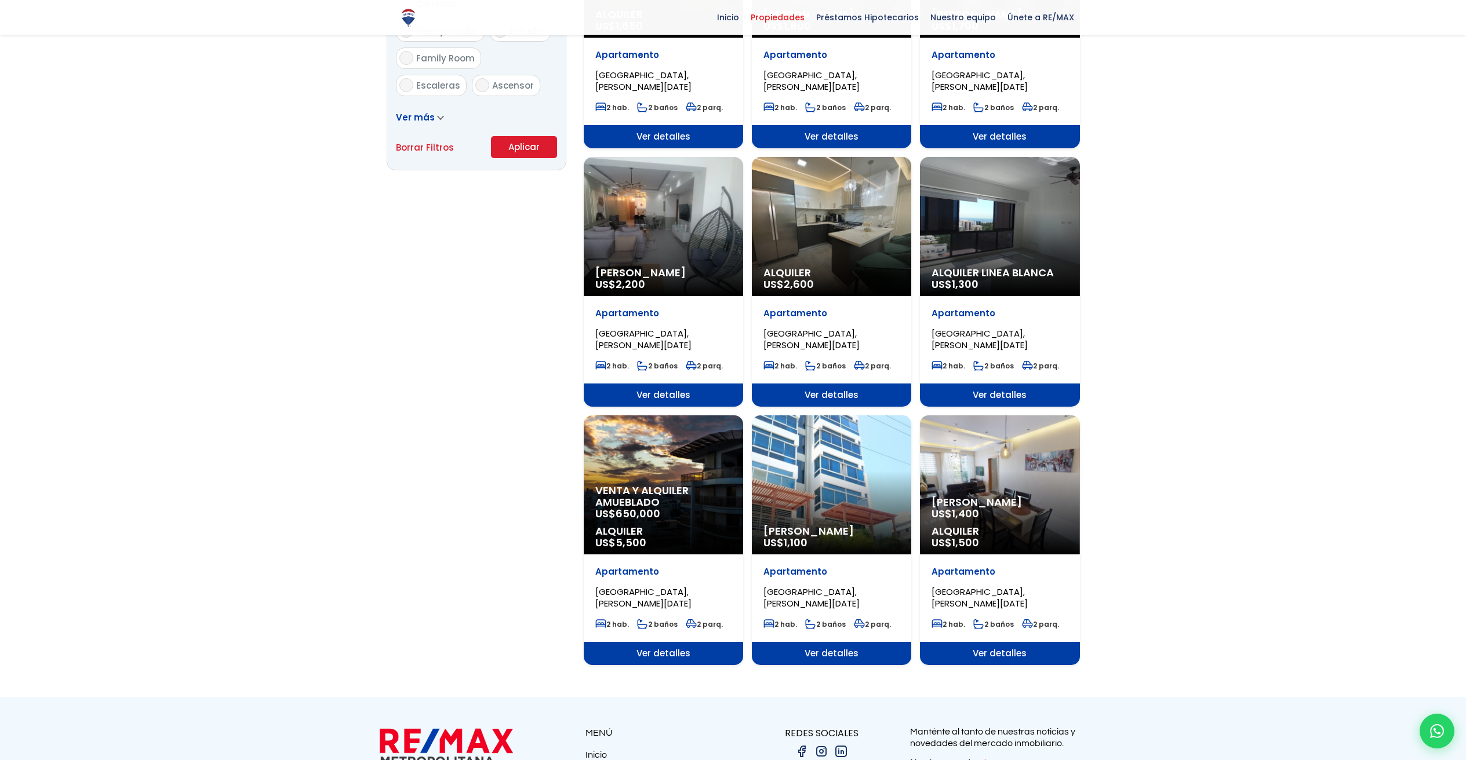
scroll to position [781, 0]
